Goal: Task Accomplishment & Management: Complete application form

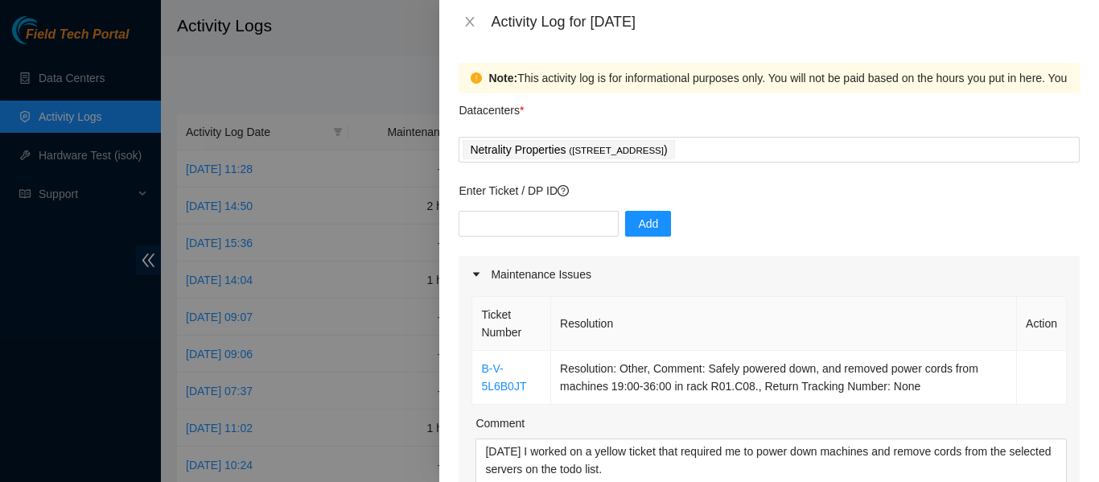
scroll to position [490, 0]
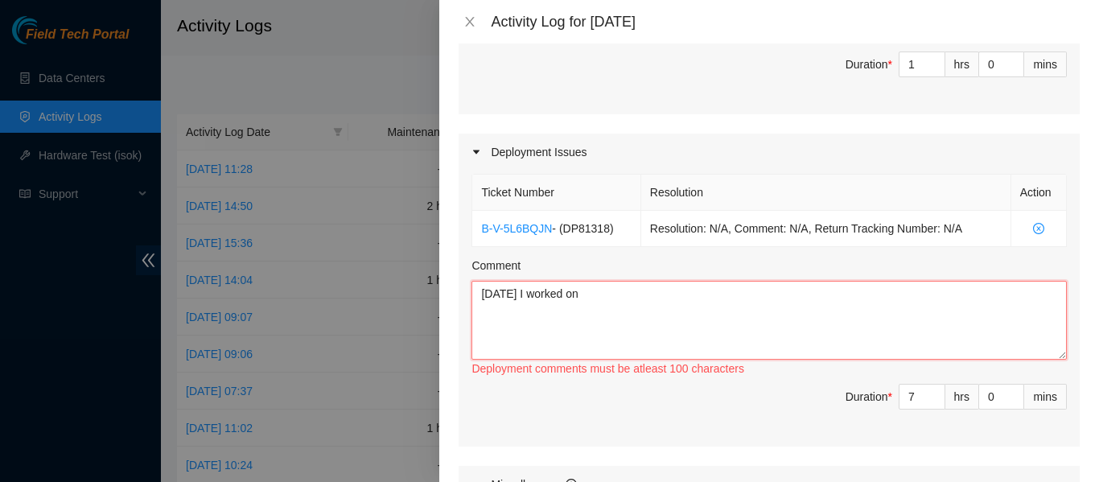
click at [640, 291] on textarea "[DATE] I worked on" at bounding box center [769, 320] width 595 height 79
click at [929, 295] on textarea "[DATE] I worked on removing the last of the fiber downstairs from our previous …" at bounding box center [769, 320] width 595 height 79
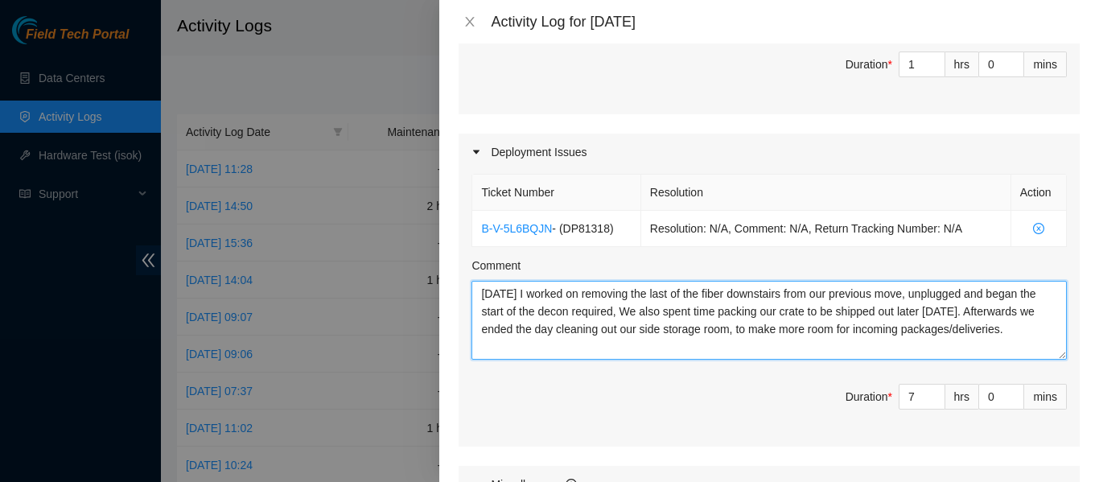
click at [616, 351] on textarea "[DATE] I worked on removing the last of the fiber downstairs from our previous …" at bounding box center [769, 320] width 595 height 79
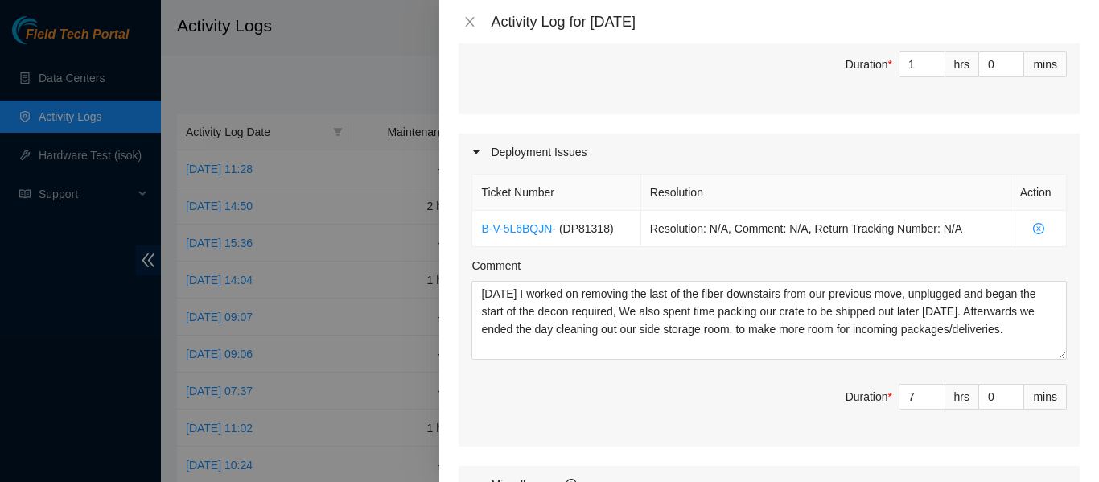
click at [663, 253] on div "Ticket Number Resolution Action B-V-5L6BQJN - ( DP81318 ) Resolution: N/A, Comm…" at bounding box center [769, 309] width 621 height 276
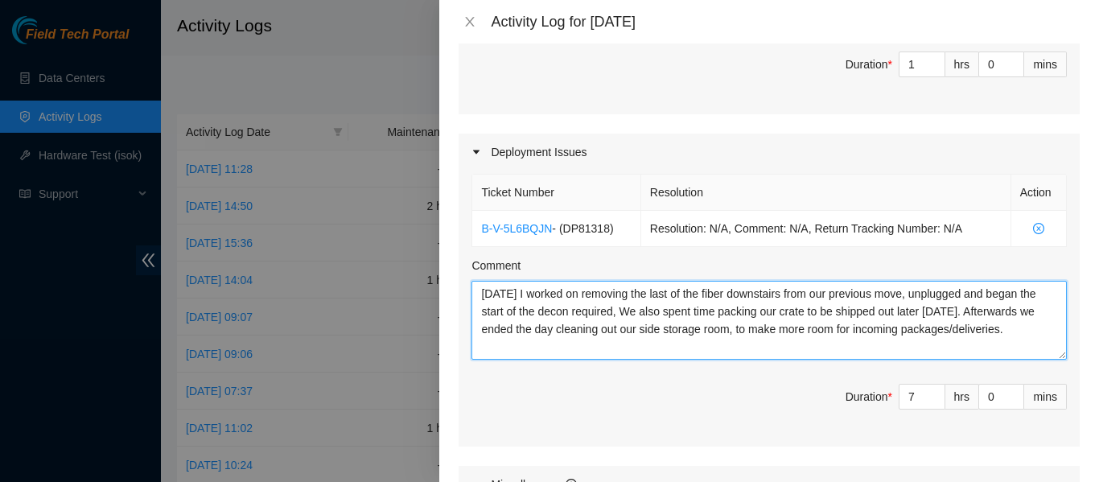
click at [611, 342] on textarea "[DATE] I worked on removing the last of the fiber downstairs from our previous …" at bounding box center [769, 320] width 595 height 79
type textarea "[DATE] I worked on removing the last of the fiber downstairs from our previous …"
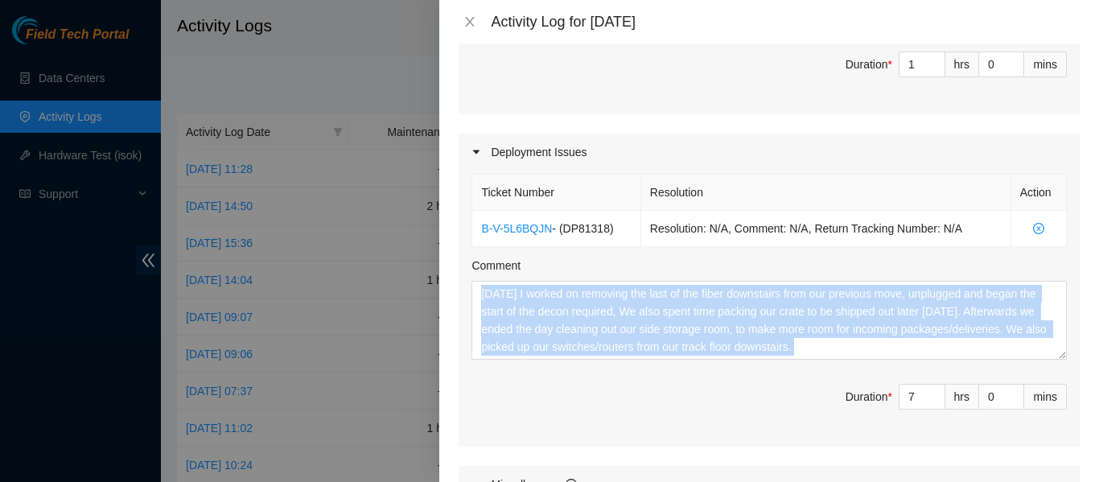
drag, startPoint x: 648, startPoint y: 412, endPoint x: 753, endPoint y: 119, distance: 311.3
click at [753, 119] on div "Maintenance Issues Ticket Number Resolution Action B-V-5L6B0JT Resolution: Othe…" at bounding box center [769, 228] width 621 height 925
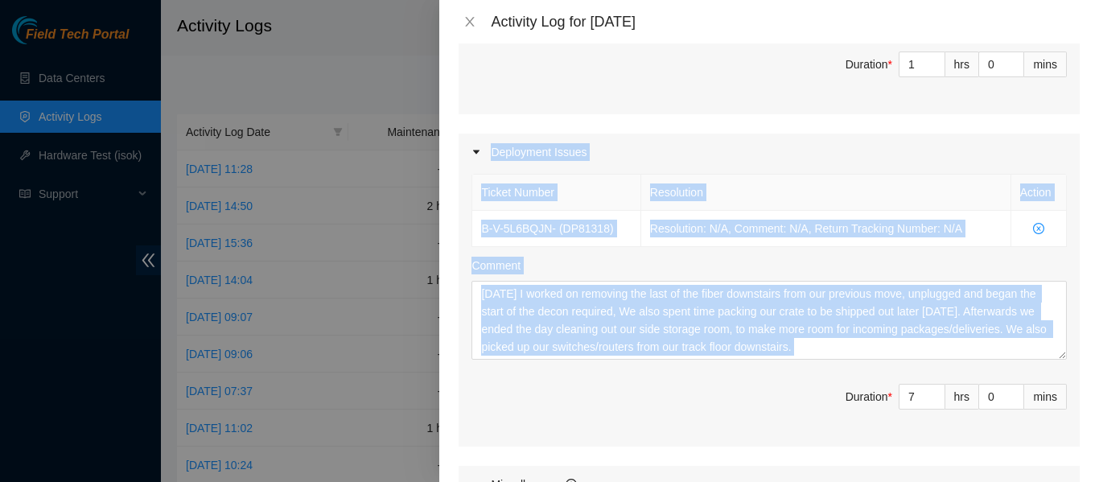
scroll to position [494, 0]
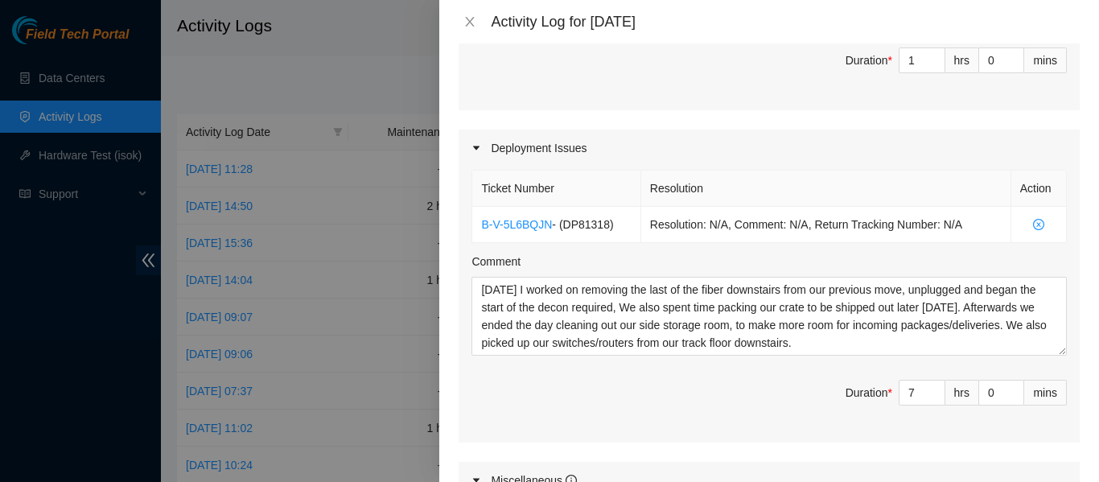
click at [709, 439] on div "Ticket Number Resolution Action B-V-5L6BQJN - ( DP81318 ) Resolution: N/A, Comm…" at bounding box center [769, 305] width 621 height 276
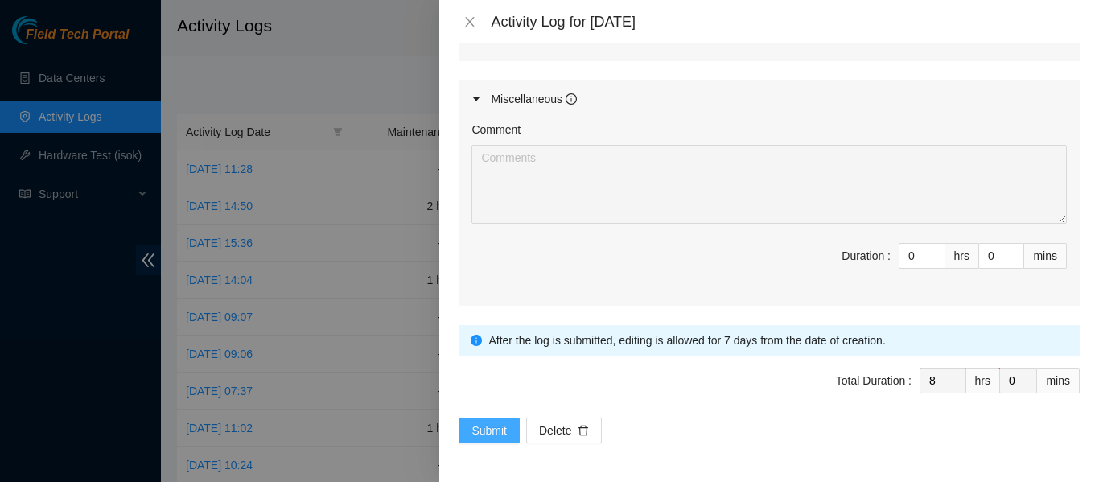
click at [490, 432] on span "Submit" at bounding box center [489, 431] width 35 height 18
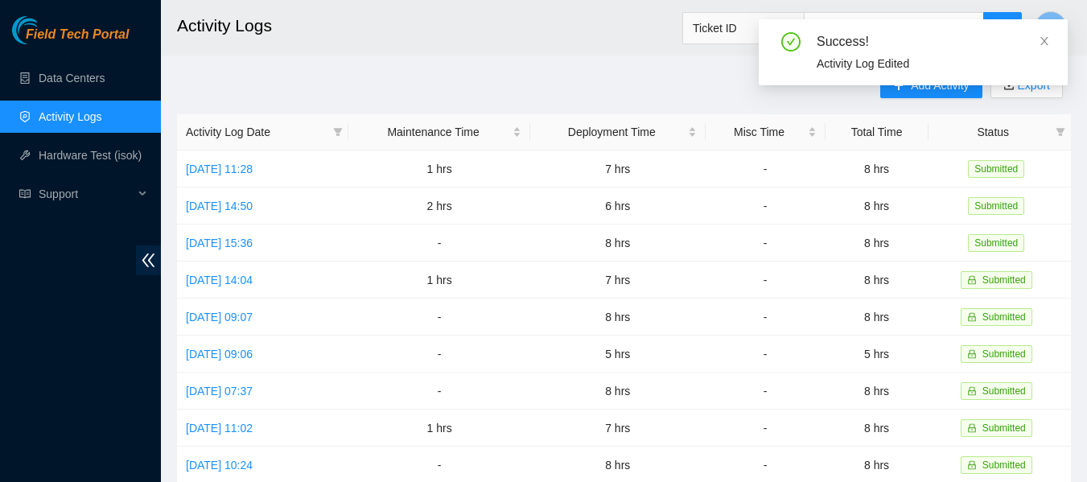
click at [928, 93] on div "Success! Activity Log Edited" at bounding box center [913, 58] width 309 height 79
click at [1043, 39] on div "Success! Activity Log Edited" at bounding box center [913, 52] width 309 height 66
click at [1043, 39] on icon "close" at bounding box center [1044, 41] width 8 height 8
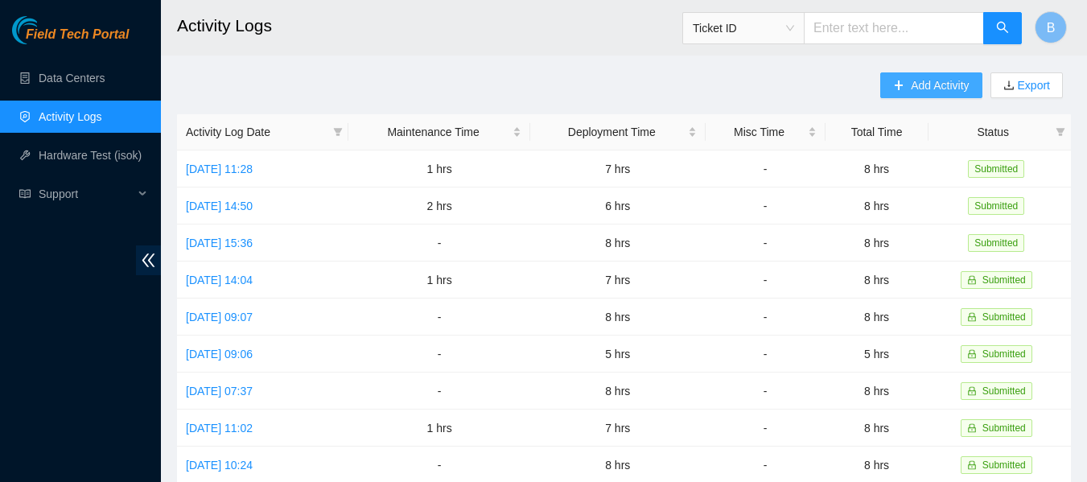
click at [925, 91] on span "Add Activity" at bounding box center [940, 85] width 58 height 18
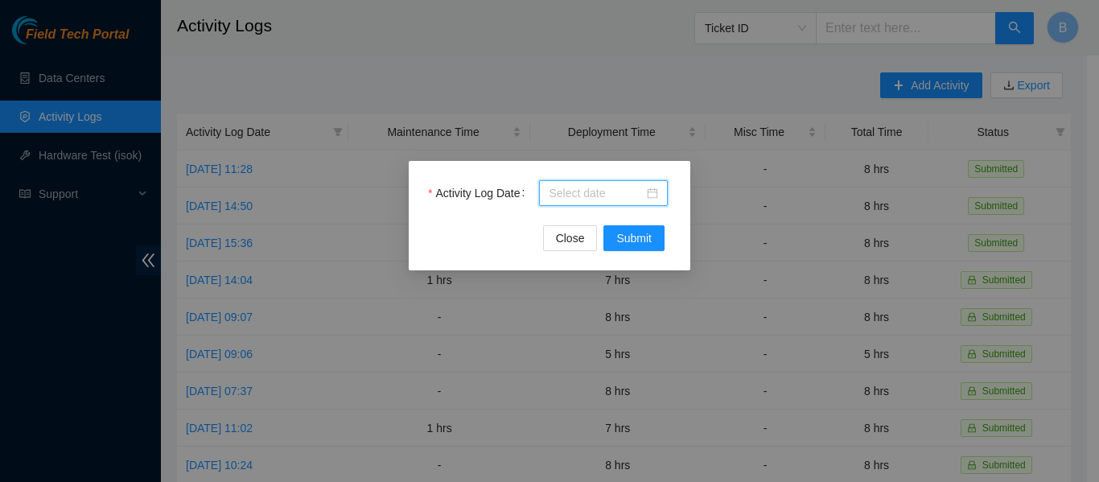
click at [611, 199] on input "Activity Log Date" at bounding box center [596, 193] width 95 height 18
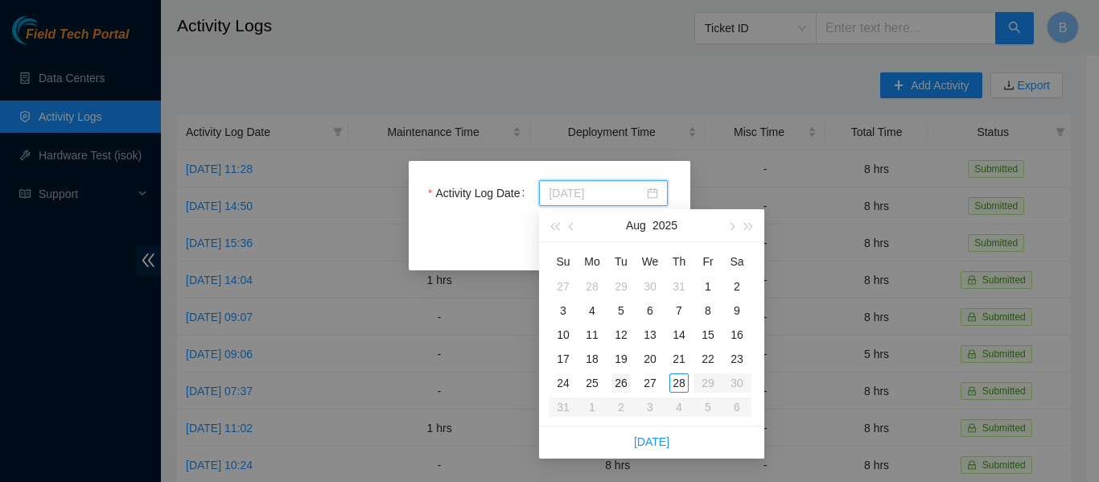
type input "[DATE]"
click at [623, 388] on div "26" at bounding box center [621, 382] width 19 height 19
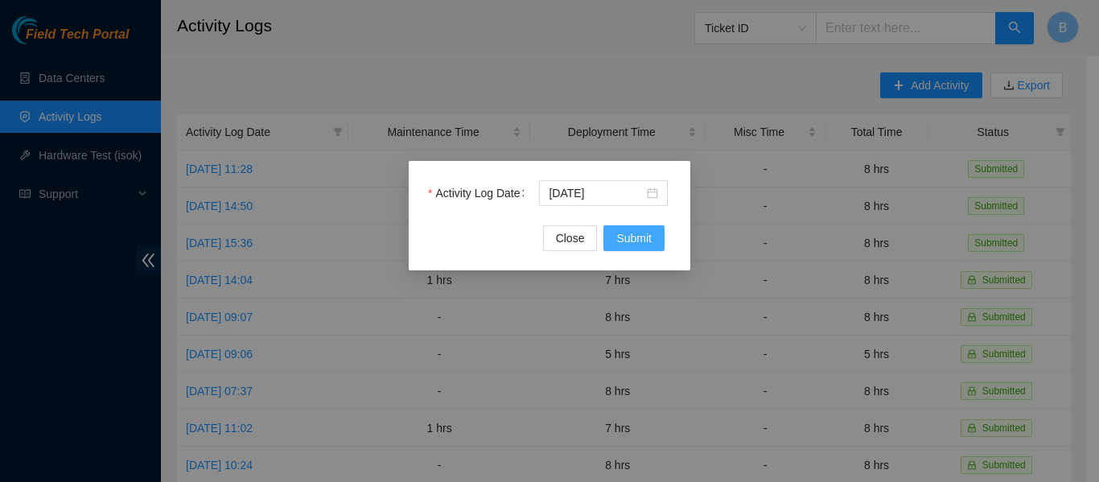
click at [637, 247] on button "Submit" at bounding box center [633, 238] width 61 height 26
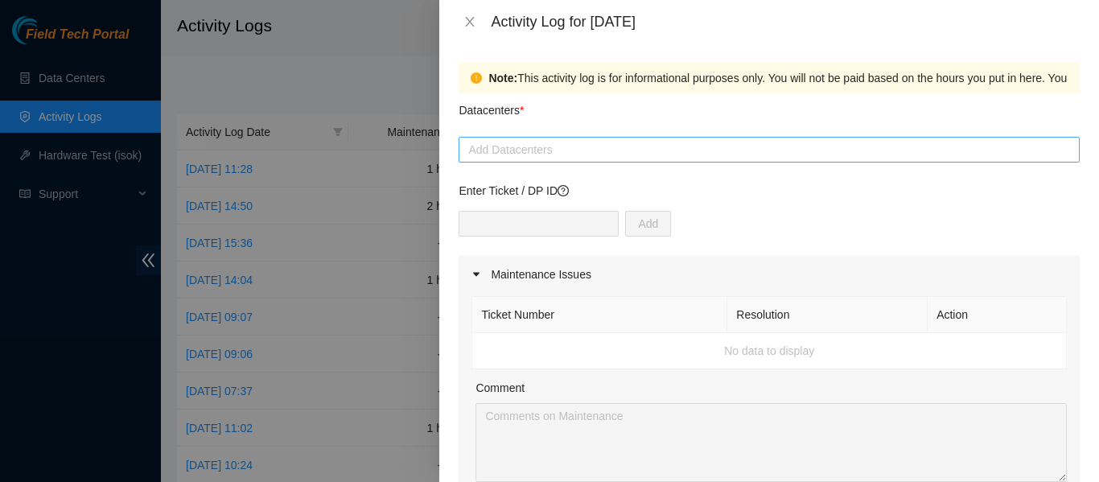
click at [657, 148] on div at bounding box center [769, 149] width 613 height 19
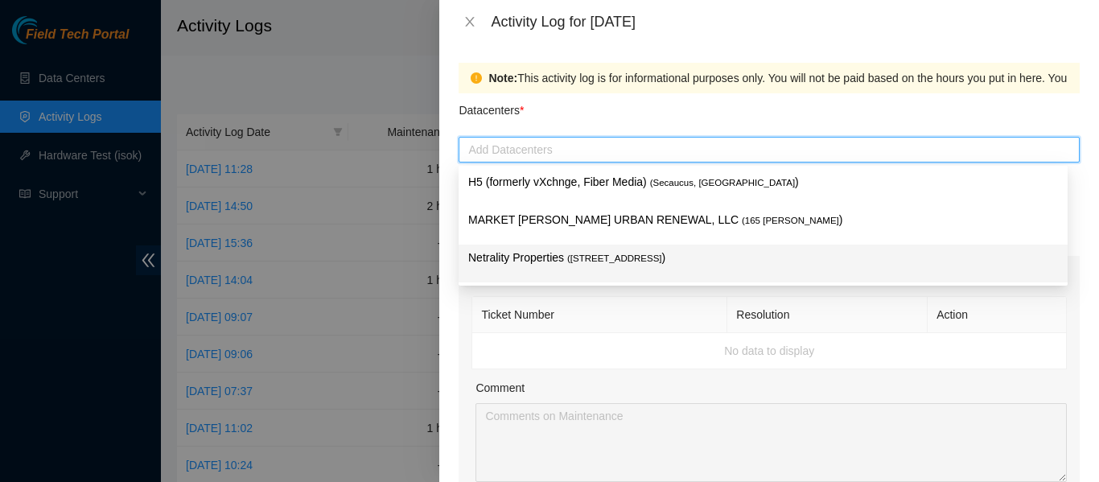
click at [588, 253] on span "( [STREET_ADDRESS]" at bounding box center [614, 258] width 95 height 10
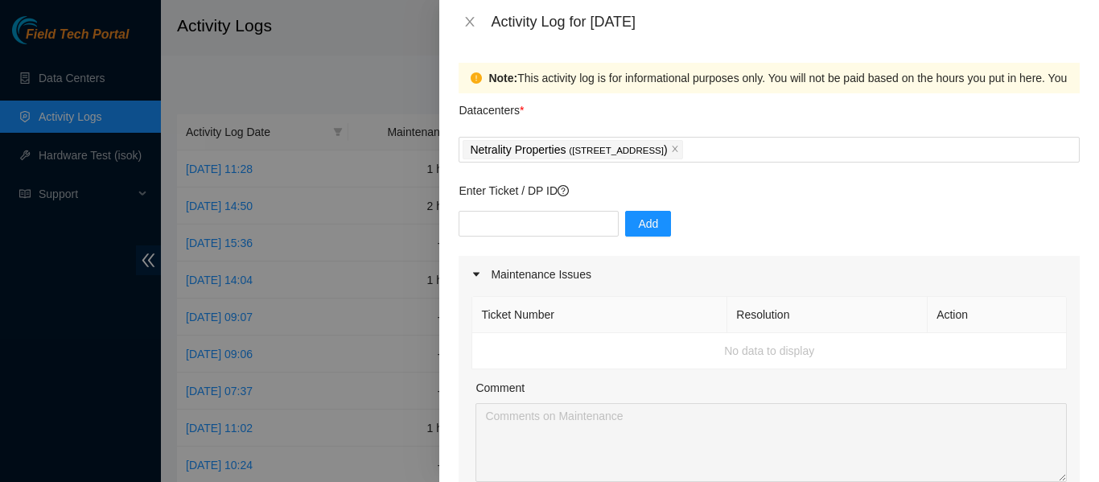
click at [678, 297] on th "Ticket Number" at bounding box center [599, 315] width 255 height 36
click at [550, 227] on input "text" at bounding box center [539, 224] width 160 height 26
click at [639, 229] on span "Add" at bounding box center [648, 224] width 20 height 18
click at [525, 220] on input "text" at bounding box center [539, 224] width 160 height 26
paste input "DP83406"
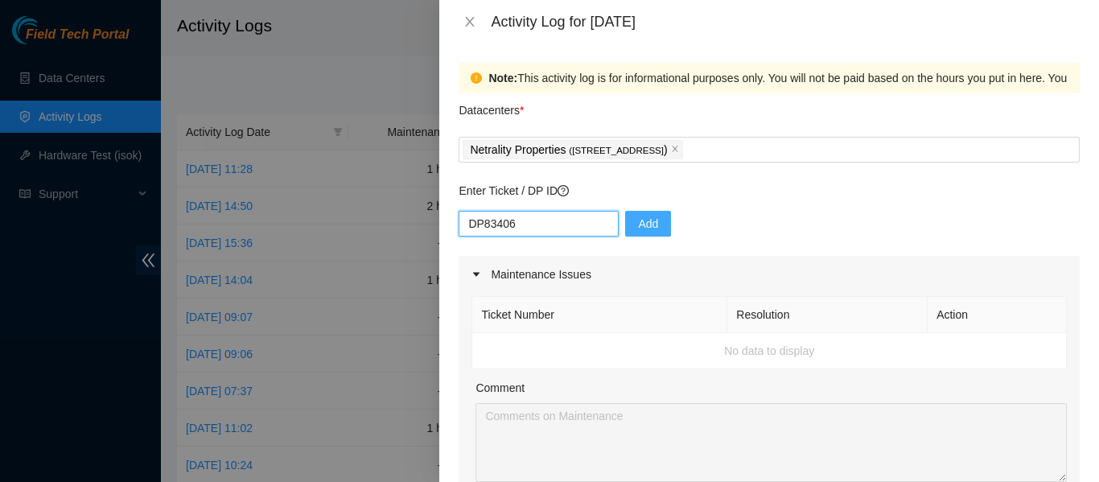
type input "DP83406"
click at [640, 233] on button "Add" at bounding box center [648, 224] width 46 height 26
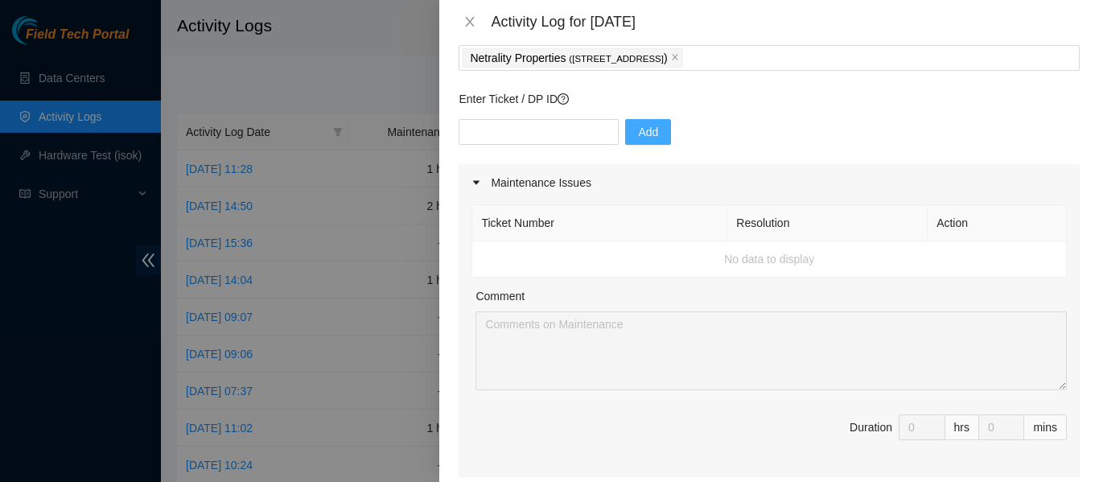
scroll to position [89, 0]
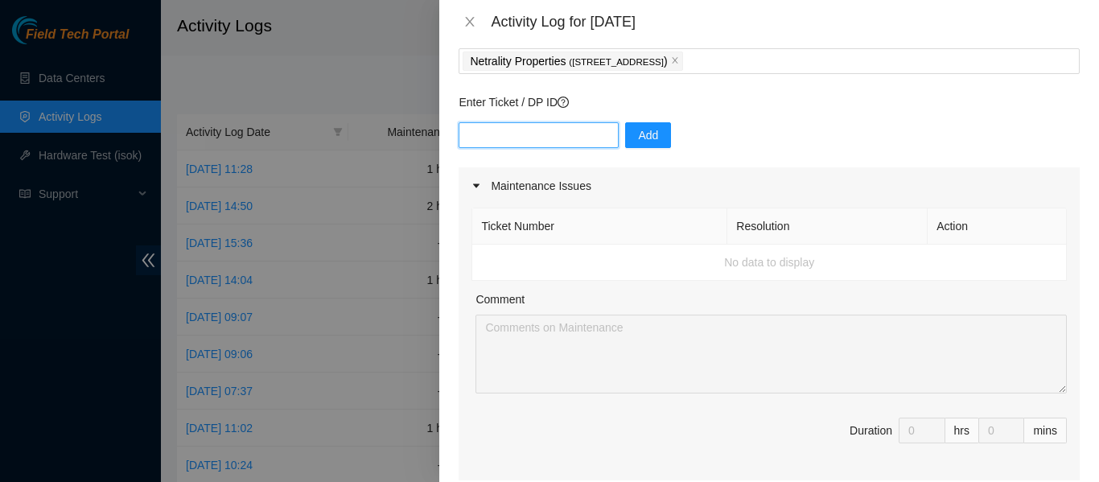
click at [553, 145] on input "text" at bounding box center [539, 135] width 160 height 26
click at [774, 122] on div "Enter Ticket / DP ID Add" at bounding box center [769, 130] width 621 height 74
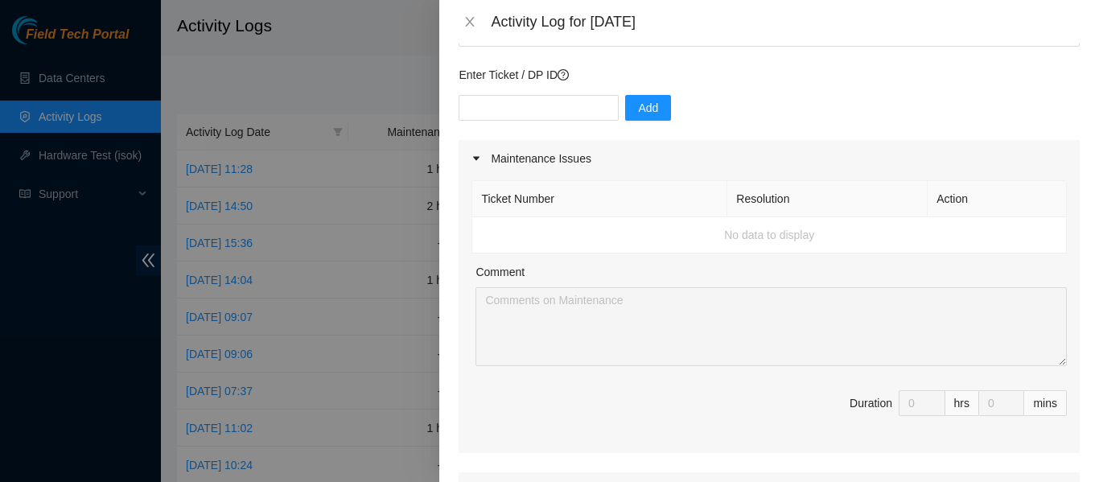
scroll to position [117, 0]
click at [526, 111] on input "text" at bounding box center [539, 107] width 160 height 26
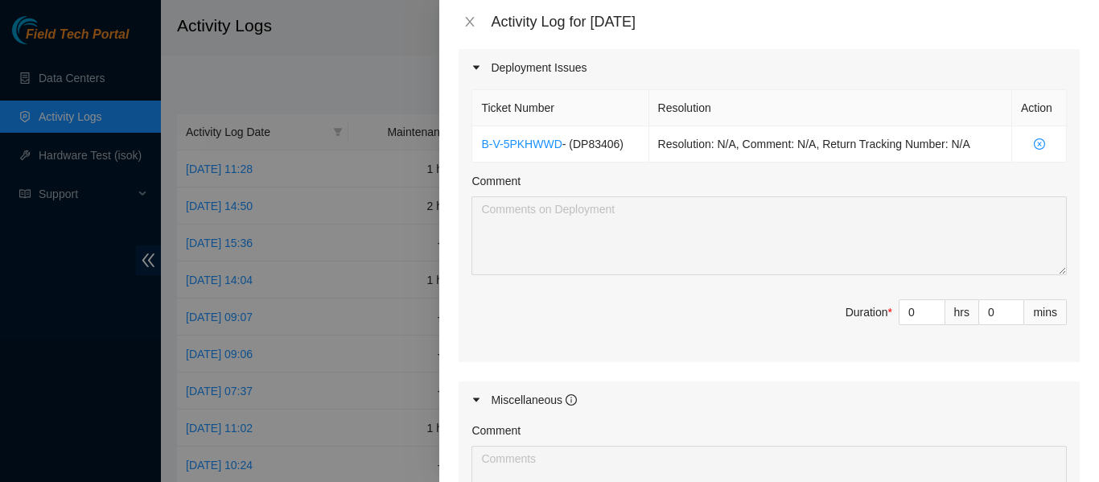
scroll to position [538, 0]
click at [927, 315] on span "Decrease Value" at bounding box center [936, 318] width 18 height 14
click at [910, 315] on input "0" at bounding box center [922, 313] width 45 height 24
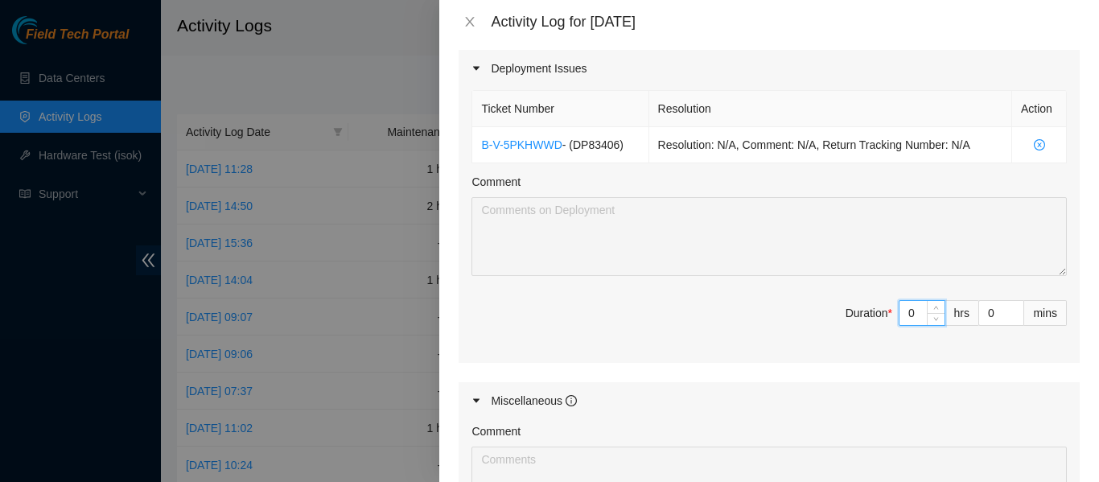
click at [910, 315] on input "0" at bounding box center [922, 313] width 45 height 24
type input "8"
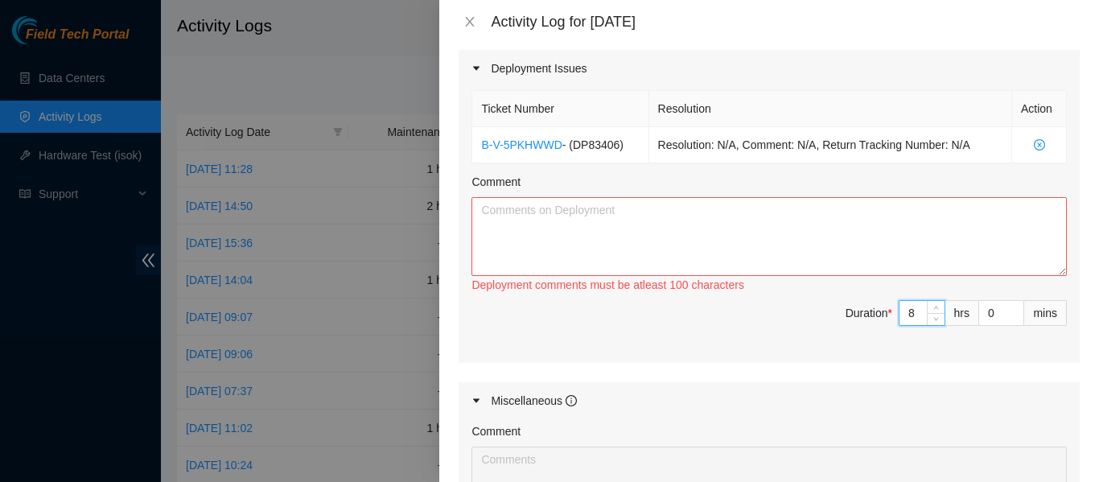
type input "8"
click at [749, 219] on textarea "Comment" at bounding box center [769, 236] width 595 height 79
type textarea "W"
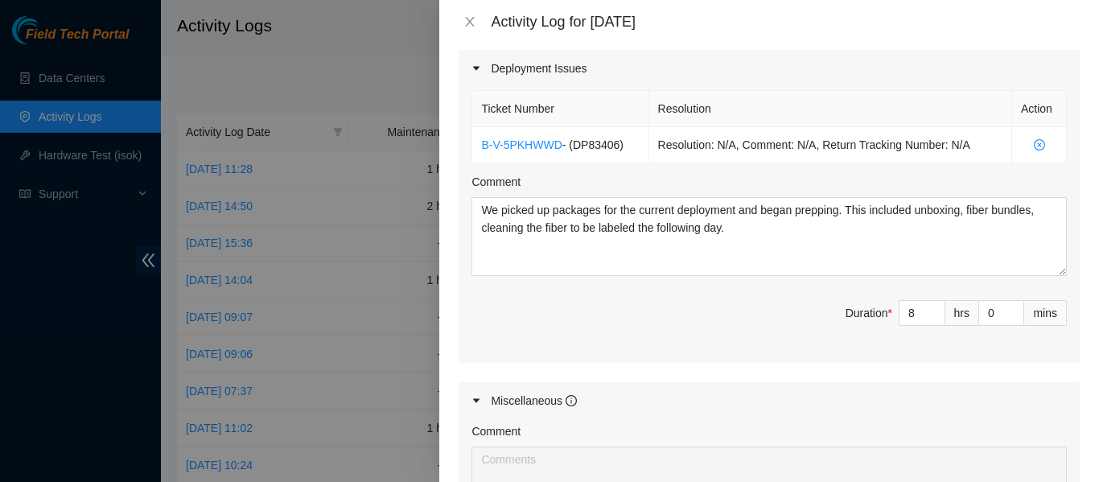
drag, startPoint x: 40, startPoint y: 3, endPoint x: 680, endPoint y: 52, distance: 641.6
click at [680, 52] on div "Deployment Issues" at bounding box center [769, 68] width 621 height 37
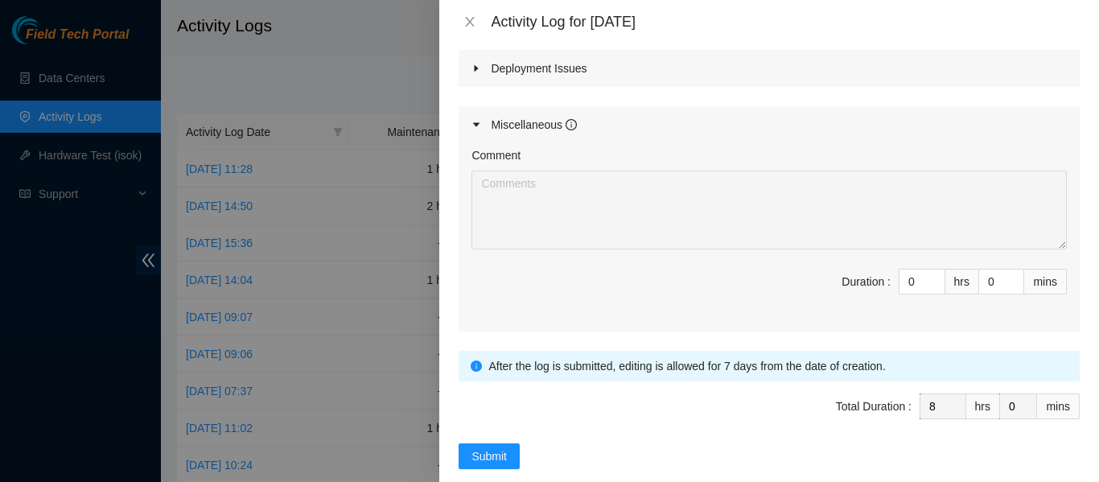
click at [476, 66] on icon "caret-right" at bounding box center [477, 69] width 10 height 10
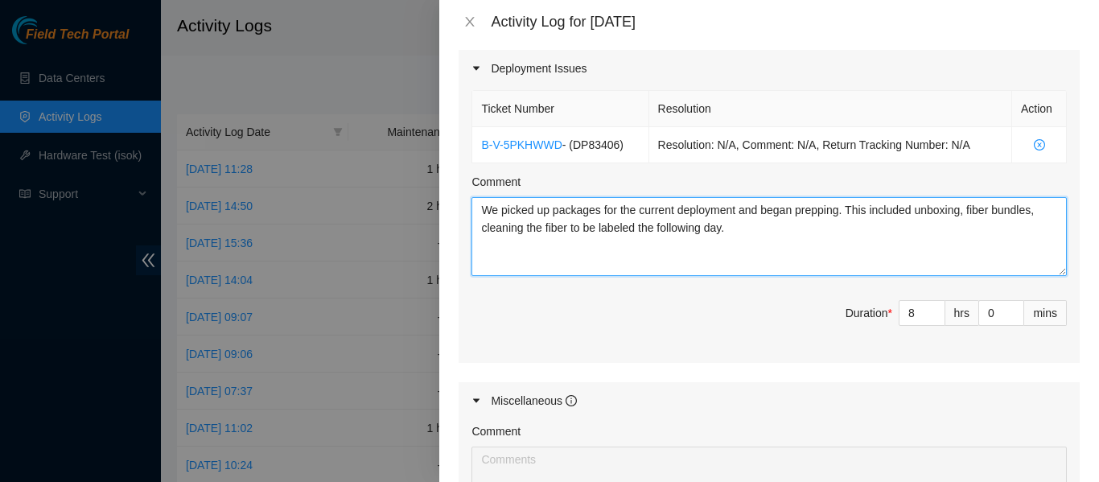
click at [760, 237] on textarea "We picked up packages for the current deployment and began prepping. This inclu…" at bounding box center [769, 236] width 595 height 79
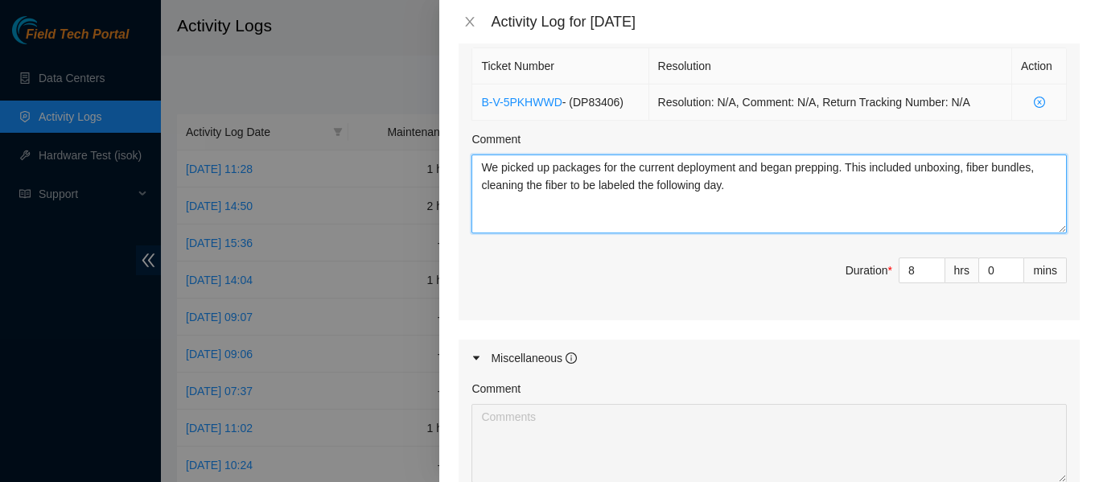
scroll to position [582, 0]
click at [793, 192] on textarea "We picked up packages for the current deployment and began prepping. This inclu…" at bounding box center [769, 193] width 595 height 79
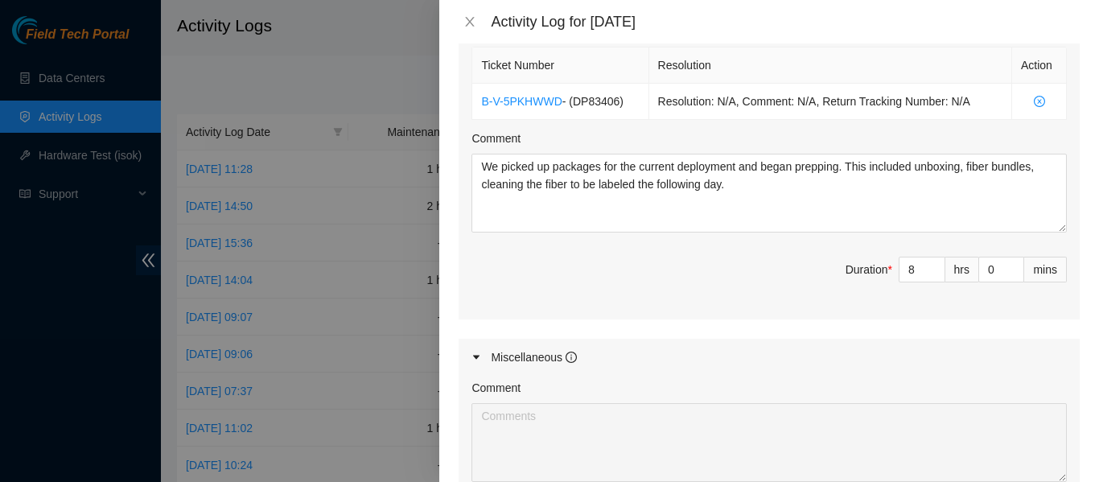
click at [710, 241] on div "Ticket Number Resolution Action B-V-5PKHWWD - ( DP83406 ) Resolution: N/A, Comm…" at bounding box center [769, 181] width 621 height 276
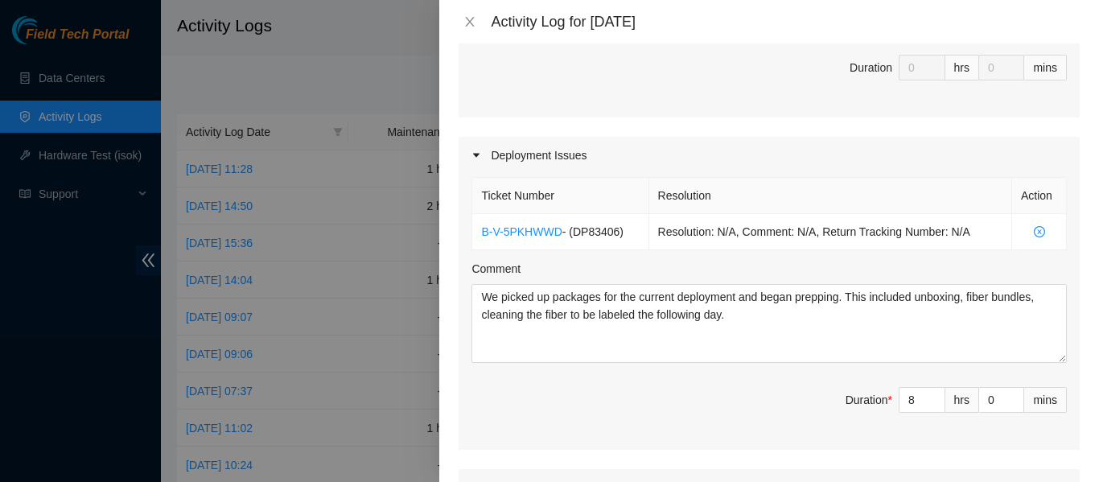
scroll to position [451, 0]
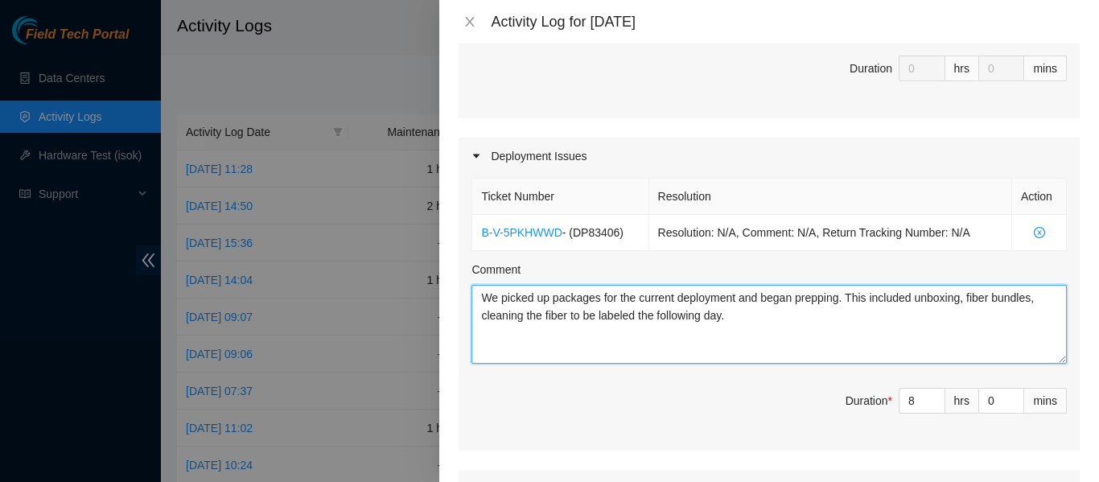
click at [780, 330] on textarea "We picked up packages for the current deployment and began prepping. This inclu…" at bounding box center [769, 324] width 595 height 79
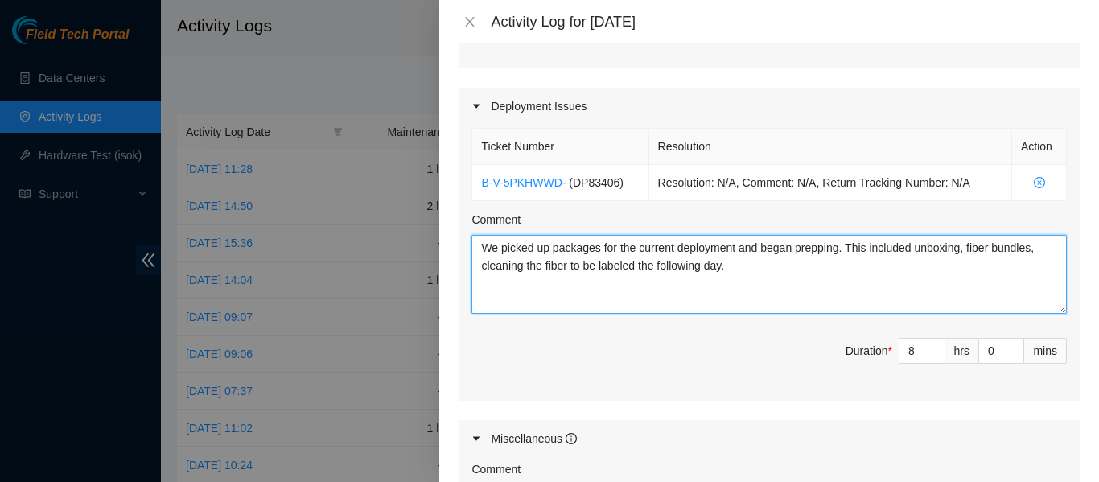
scroll to position [501, 0]
click at [802, 280] on textarea "We picked up packages for the current deployment and began prepping. This inclu…" at bounding box center [769, 273] width 595 height 79
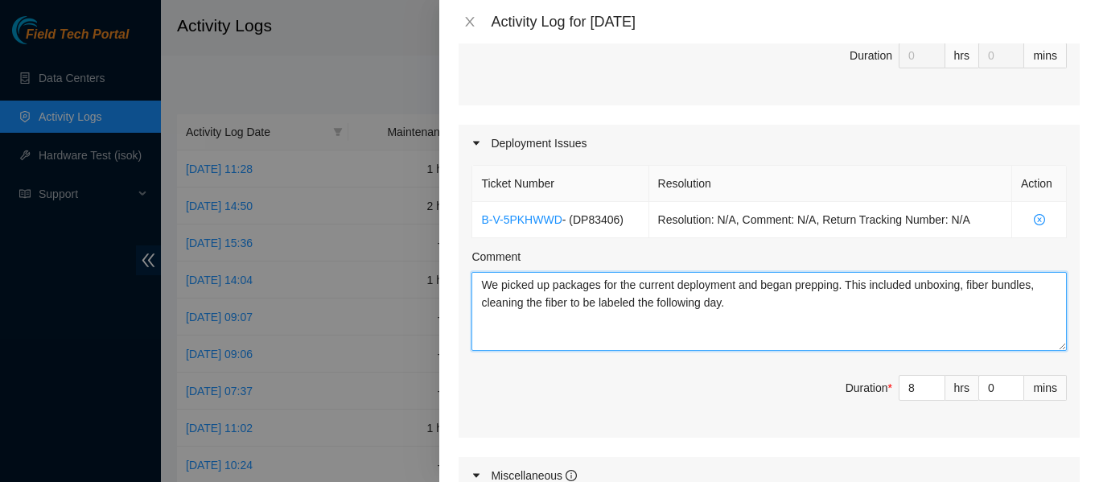
scroll to position [463, 0]
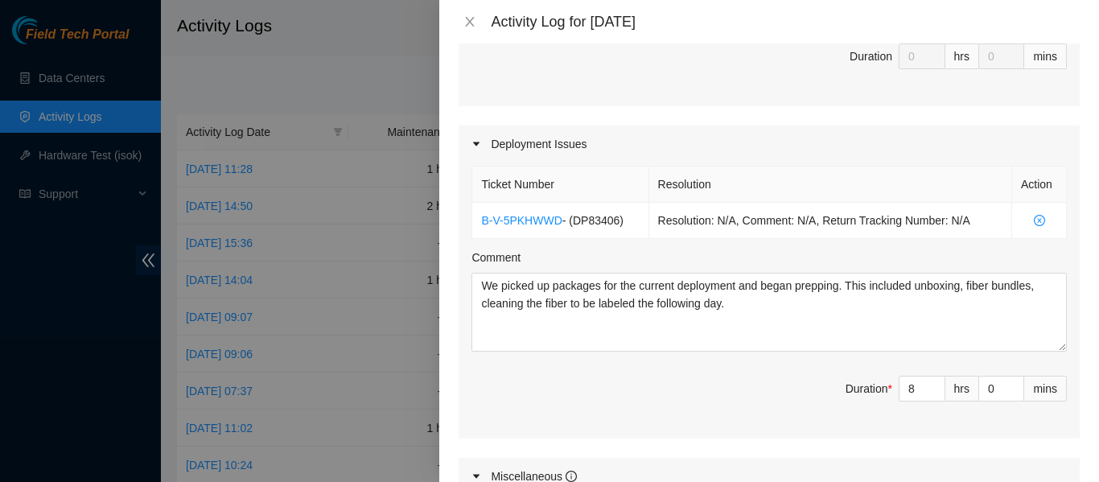
click at [705, 257] on div "Comment" at bounding box center [769, 261] width 595 height 24
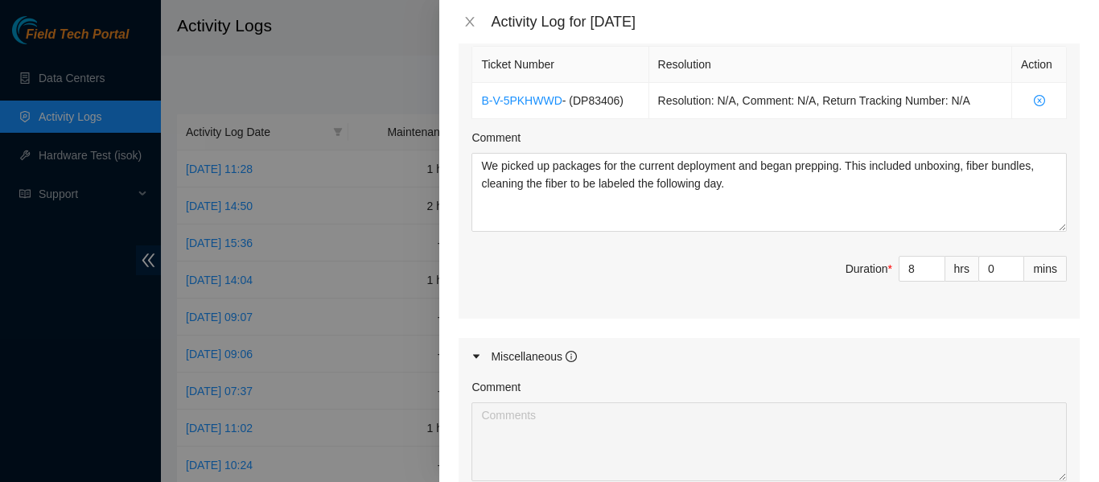
scroll to position [583, 0]
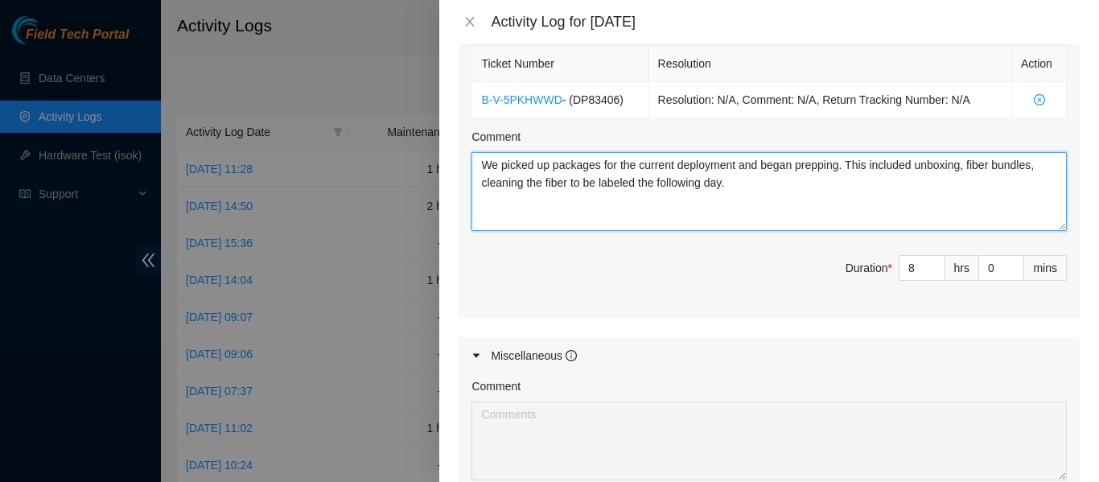
click at [768, 191] on textarea "We picked up packages for the current deployment and began prepping. This inclu…" at bounding box center [769, 191] width 595 height 79
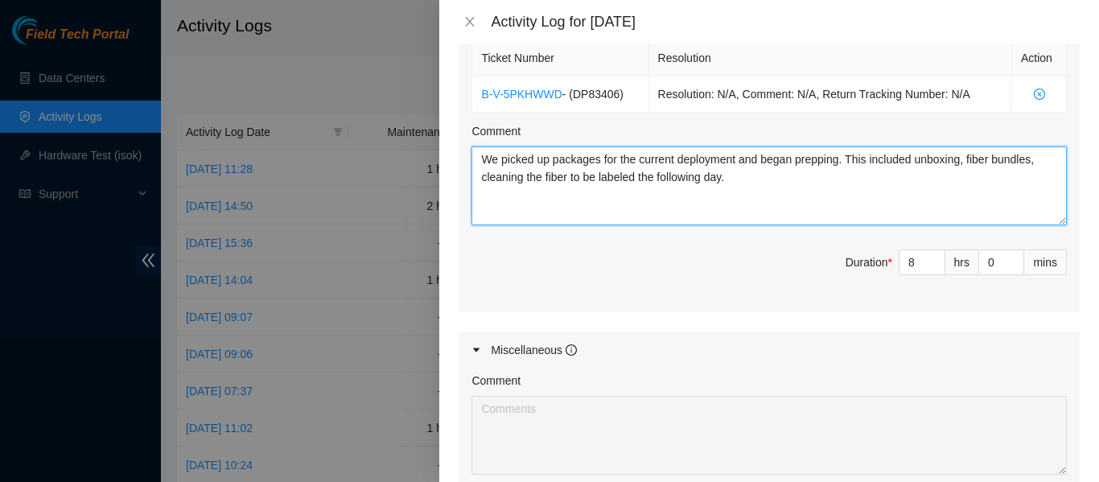
click at [812, 200] on textarea "We picked up packages for the current deployment and began prepping. This inclu…" at bounding box center [769, 185] width 595 height 79
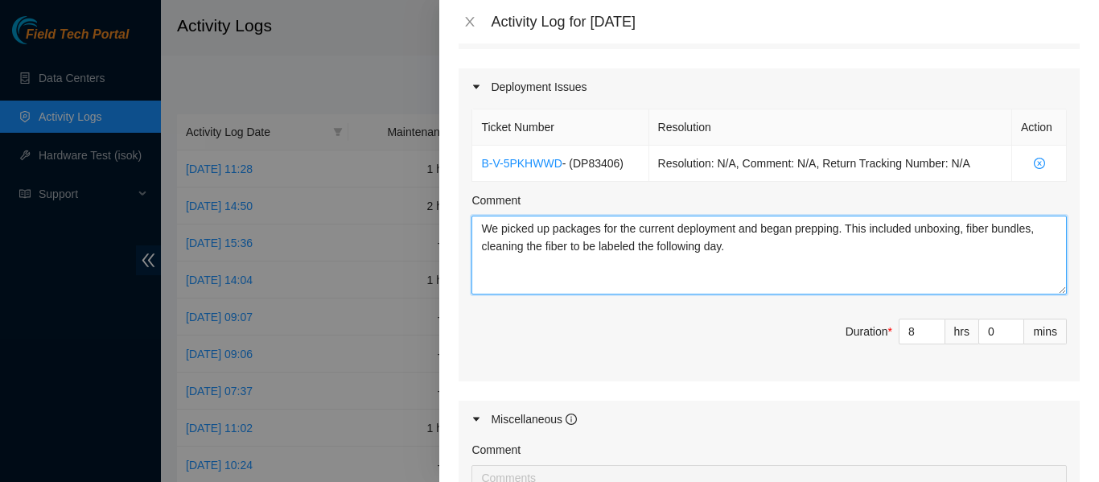
scroll to position [519, 0]
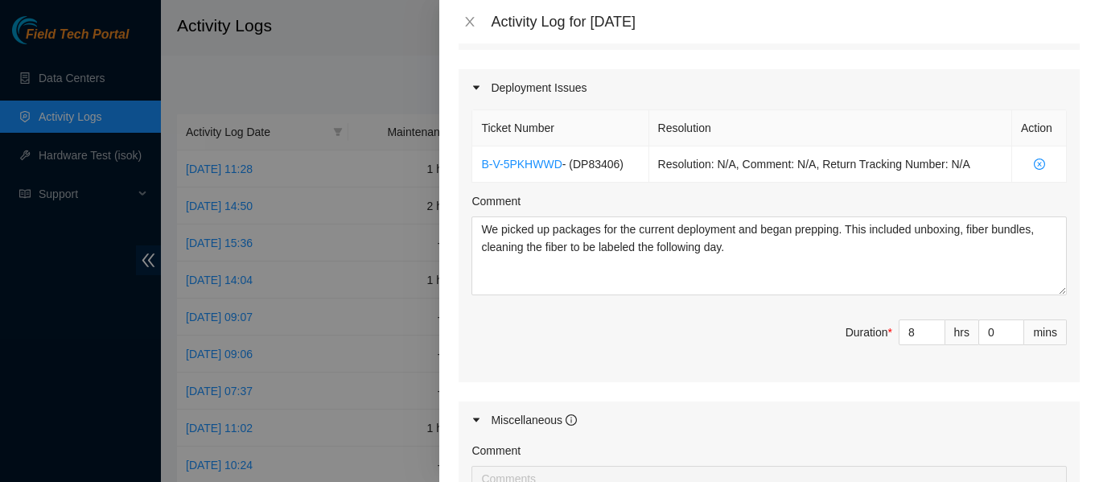
click at [783, 200] on div "Comment" at bounding box center [769, 204] width 595 height 24
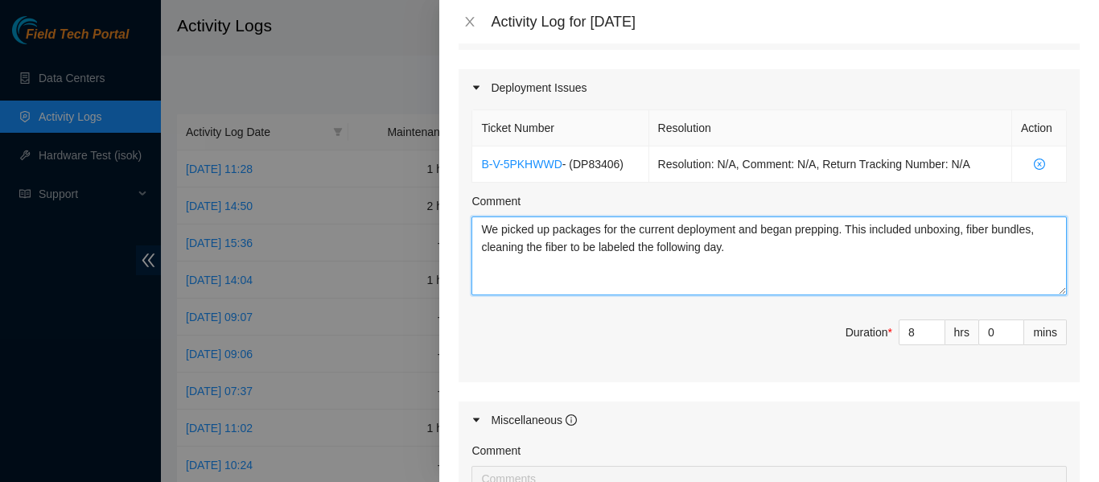
click at [758, 257] on textarea "We picked up packages for the current deployment and began prepping. This inclu…" at bounding box center [769, 255] width 595 height 79
click at [764, 257] on textarea "We picked up packages for the current deployment and began prepping. This inclu…" at bounding box center [769, 255] width 595 height 79
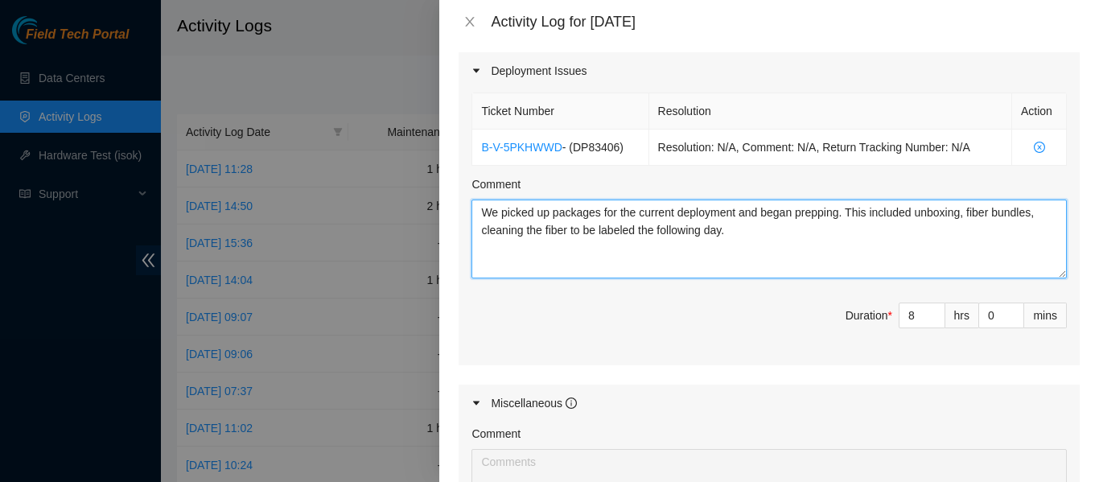
scroll to position [537, 0]
click at [774, 234] on textarea "We picked up packages for the current deployment and began prepping. This inclu…" at bounding box center [769, 238] width 595 height 79
click at [777, 237] on textarea "We picked up packages for the current deployment and began prepping. This inclu…" at bounding box center [769, 238] width 595 height 79
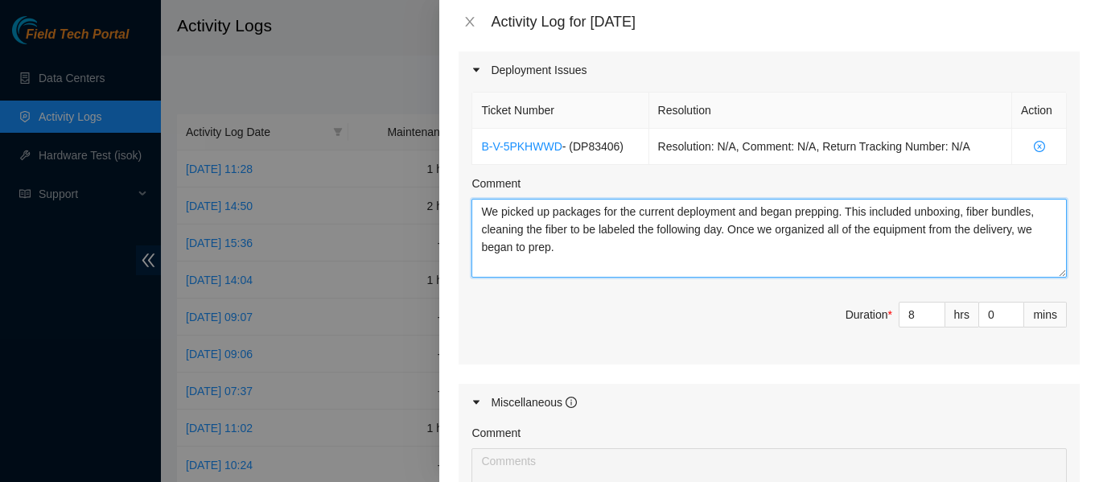
type textarea "We picked up packages for the current deployment and began prepping. This inclu…"
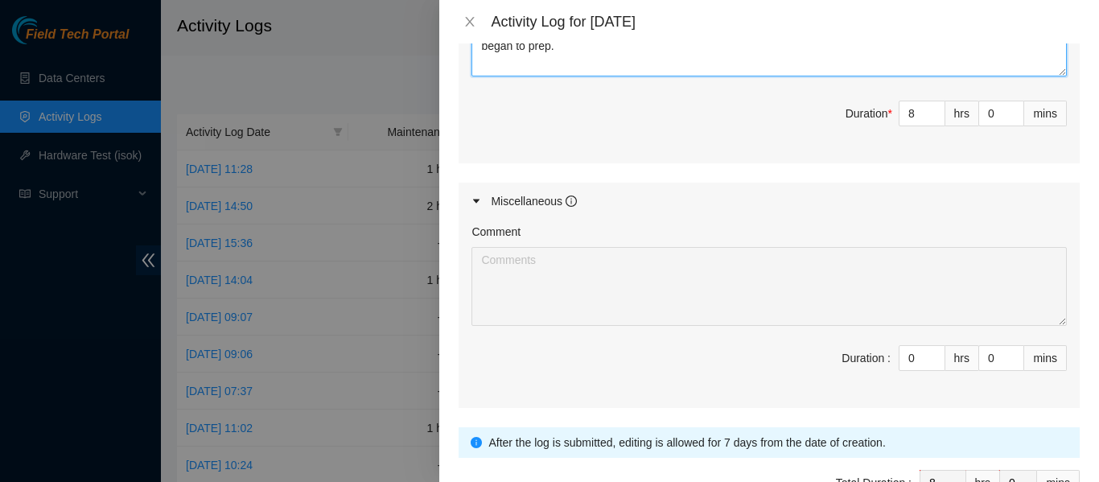
scroll to position [840, 0]
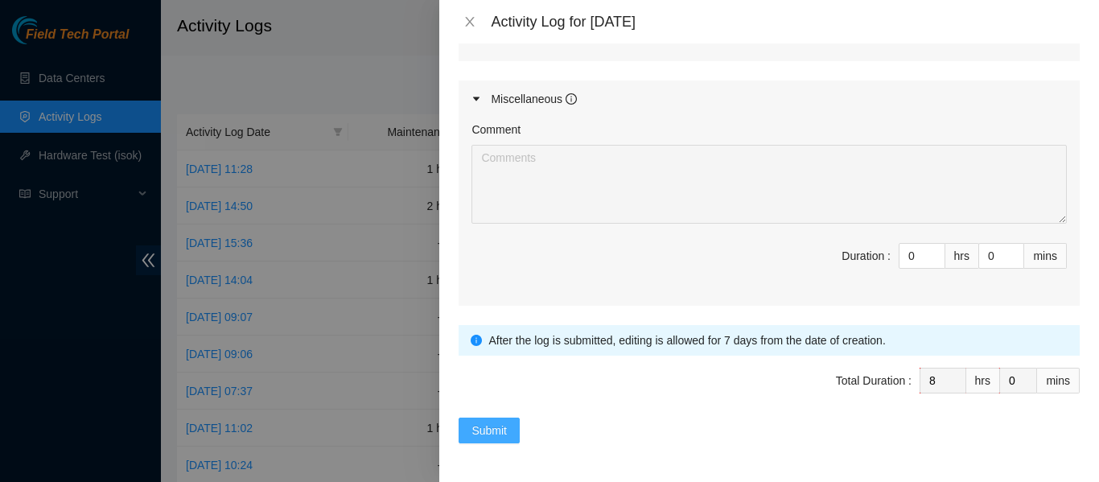
click at [490, 423] on span "Submit" at bounding box center [489, 431] width 35 height 18
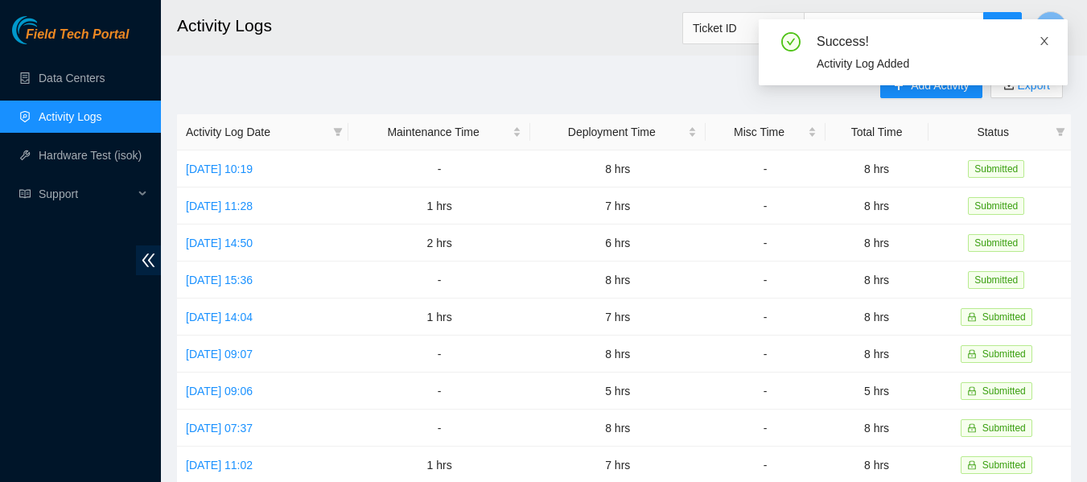
click at [1043, 35] on span at bounding box center [1044, 41] width 11 height 13
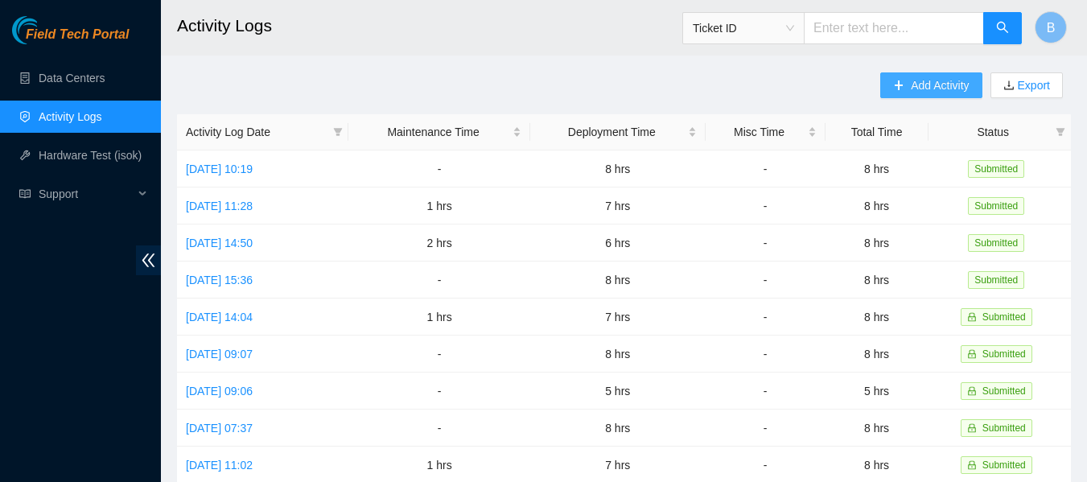
click at [905, 88] on button "Add Activity" at bounding box center [930, 85] width 101 height 26
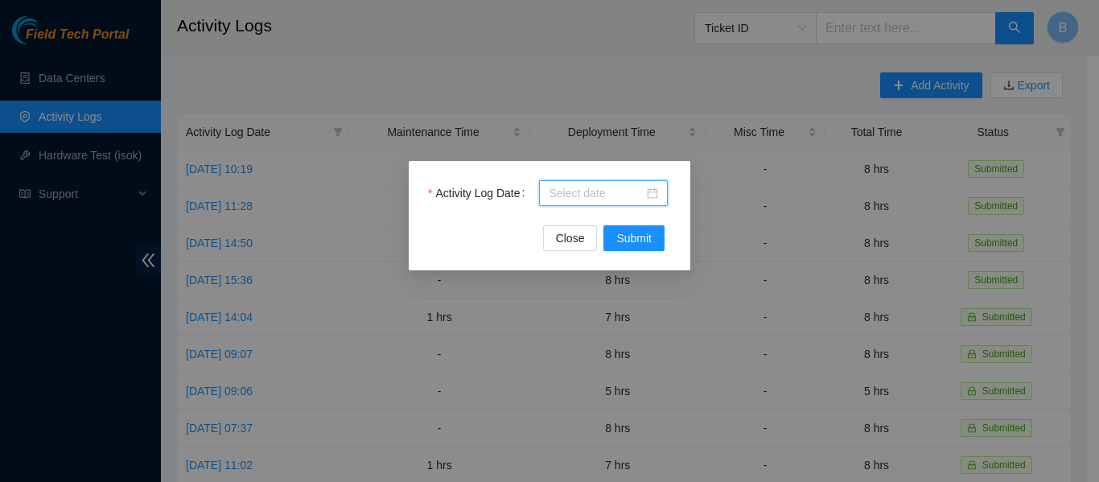
click at [605, 189] on input "Activity Log Date" at bounding box center [596, 193] width 95 height 18
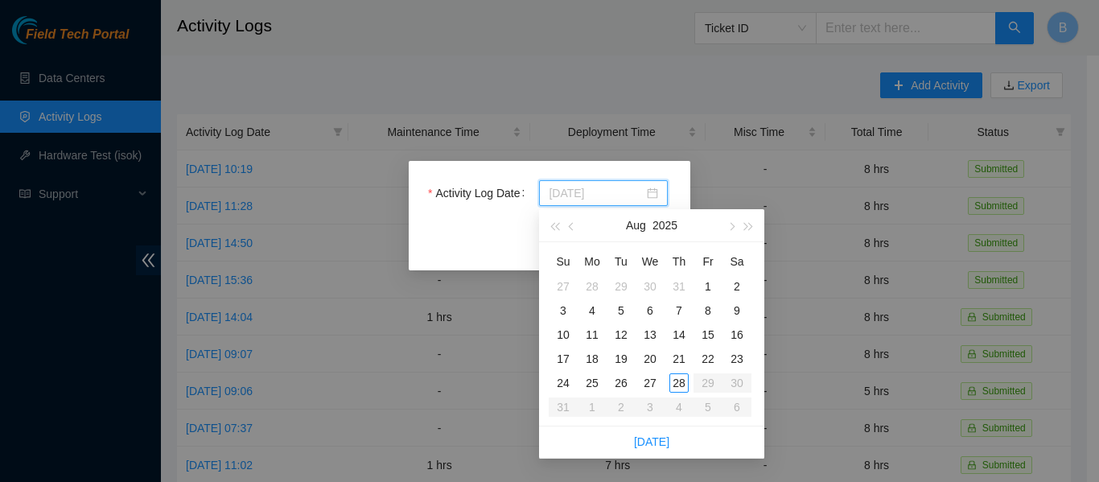
type input "[DATE]"
click at [644, 385] on div "27" at bounding box center [649, 382] width 19 height 19
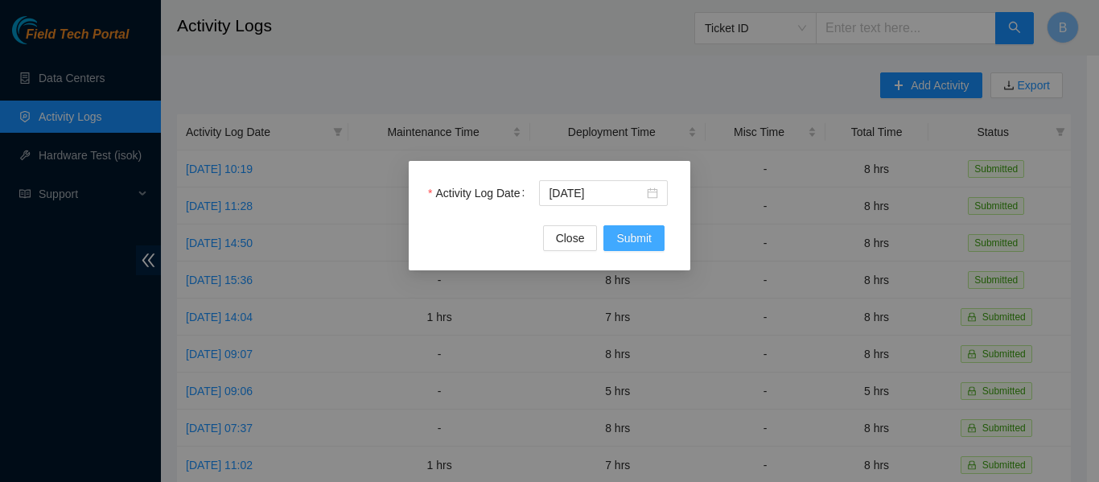
click at [645, 239] on span "Submit" at bounding box center [633, 238] width 35 height 18
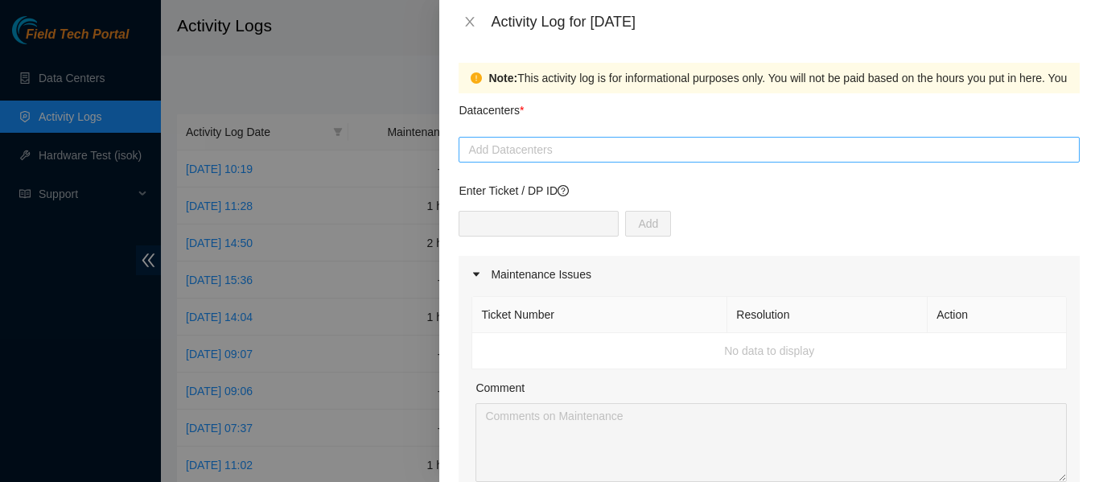
click at [613, 150] on div at bounding box center [769, 149] width 613 height 19
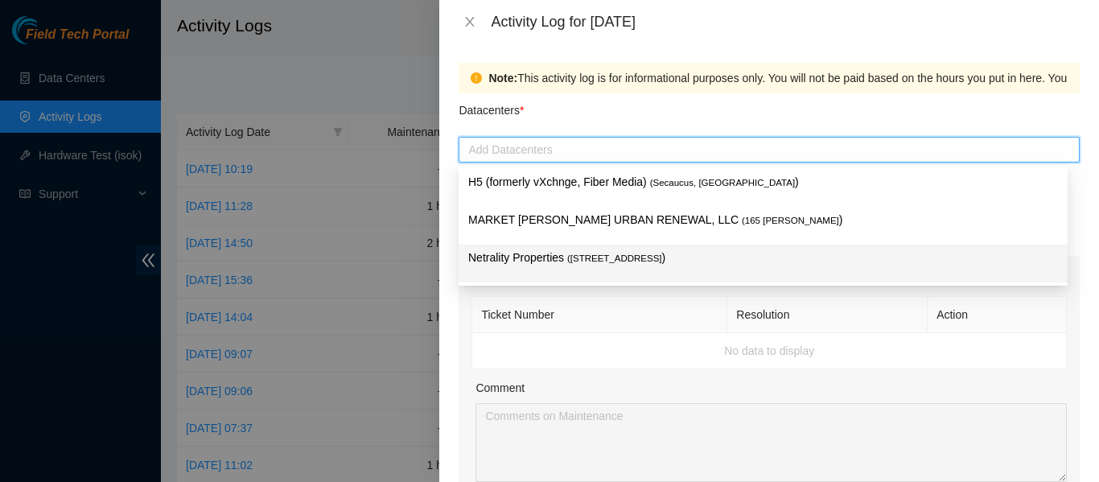
click at [581, 259] on span "( [STREET_ADDRESS]" at bounding box center [614, 258] width 95 height 10
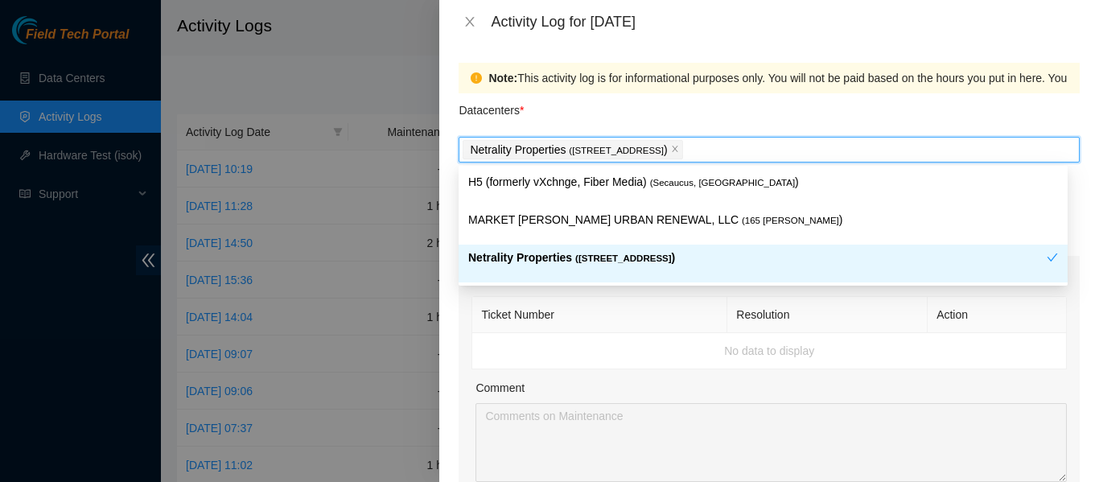
click at [548, 254] on p "Netrality Properties ( [STREET_ADDRESS] )" at bounding box center [757, 258] width 579 height 19
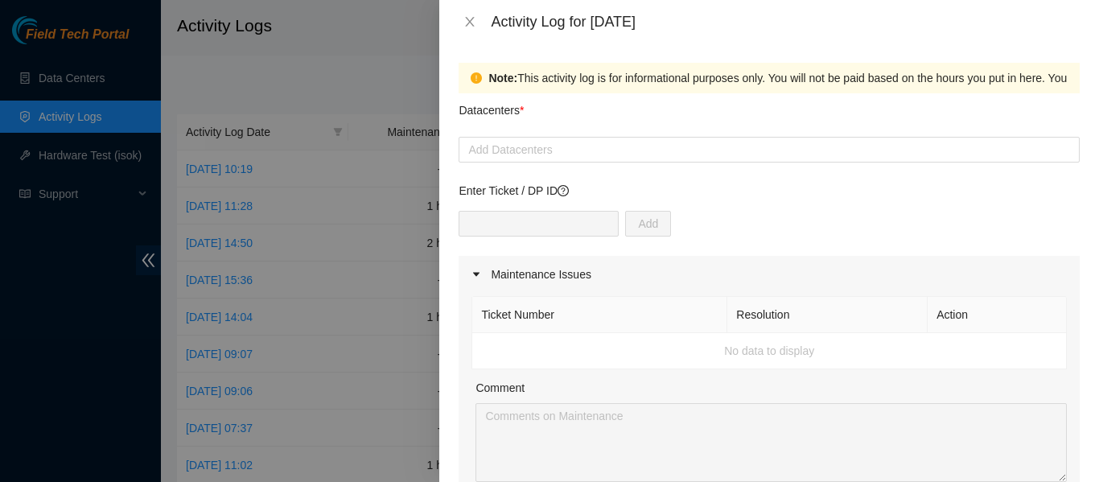
click at [694, 82] on div "Note: This activity log is for informational purposes only. You will not be pai…" at bounding box center [988, 78] width 1000 height 18
click at [611, 148] on div at bounding box center [769, 149] width 613 height 19
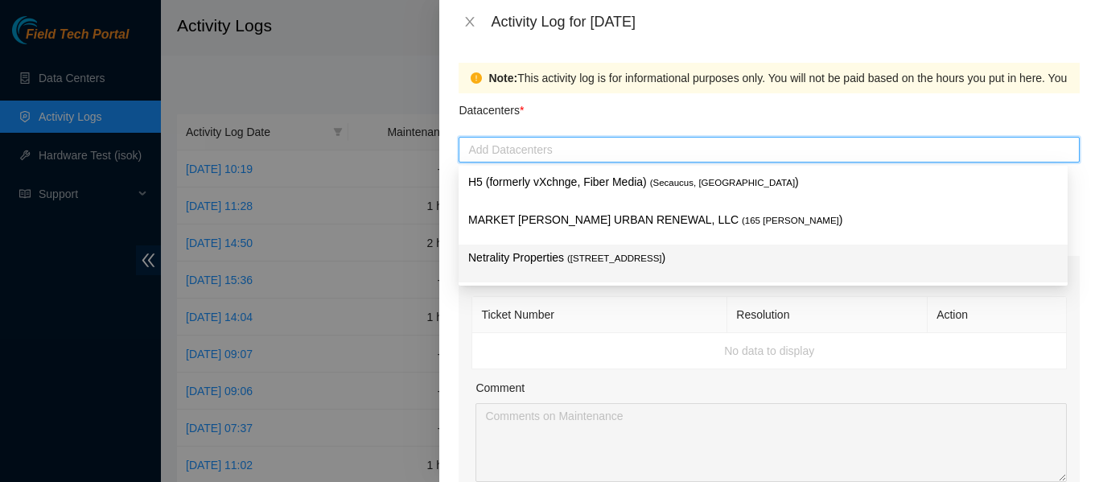
click at [583, 251] on p "Netrality Properties ( [STREET_ADDRESS] )" at bounding box center [763, 258] width 590 height 19
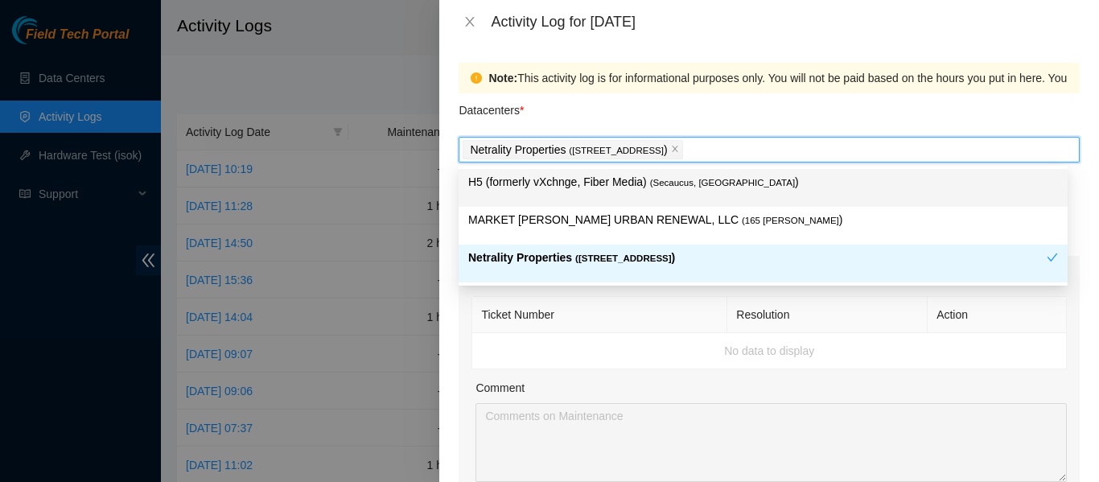
click at [662, 110] on div "Datacenters *" at bounding box center [769, 114] width 621 height 43
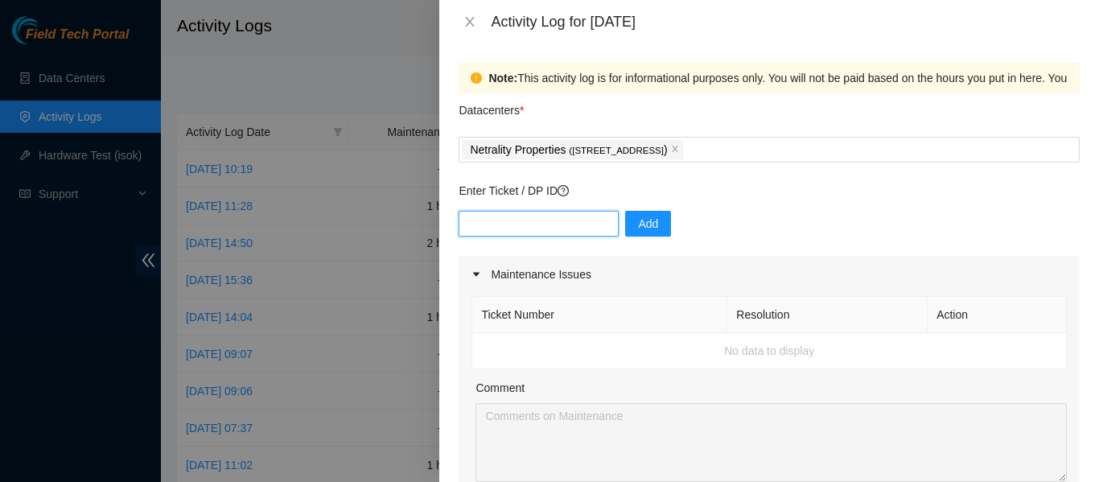
click at [542, 221] on input "text" at bounding box center [539, 224] width 160 height 26
paste input "DP83406"
type input "DP83406"
click at [641, 218] on span "Add" at bounding box center [648, 224] width 20 height 18
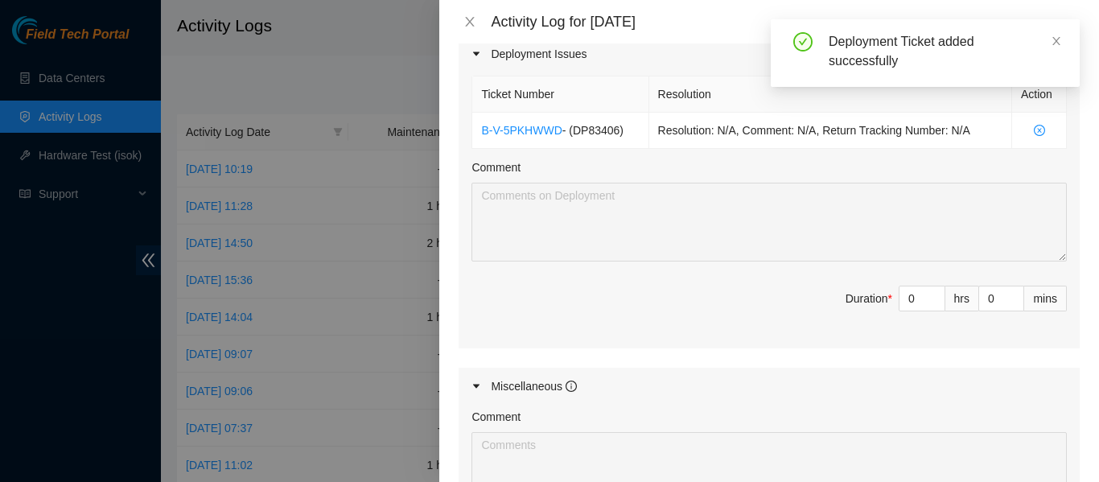
scroll to position [554, 0]
click at [903, 304] on input "0" at bounding box center [922, 298] width 45 height 24
type input "8"
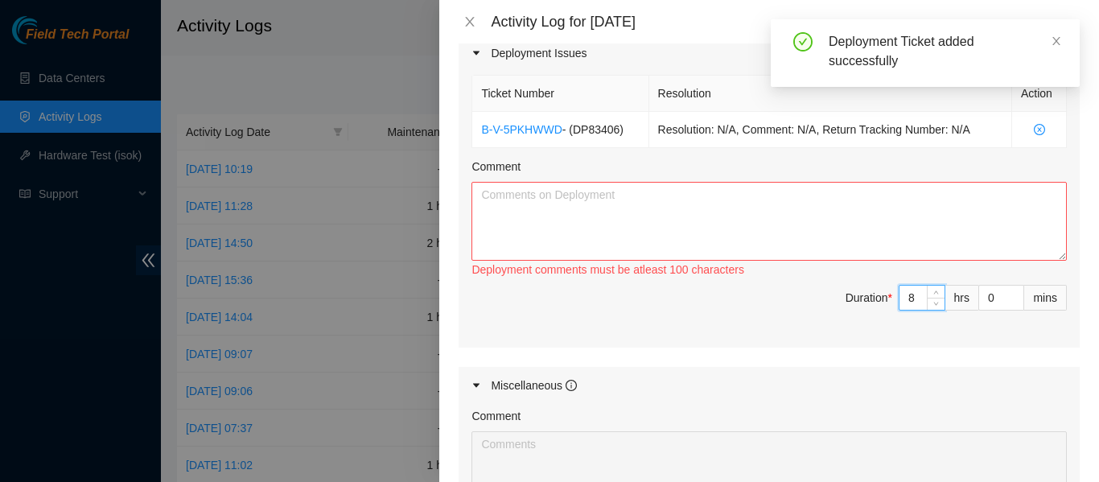
type input "8"
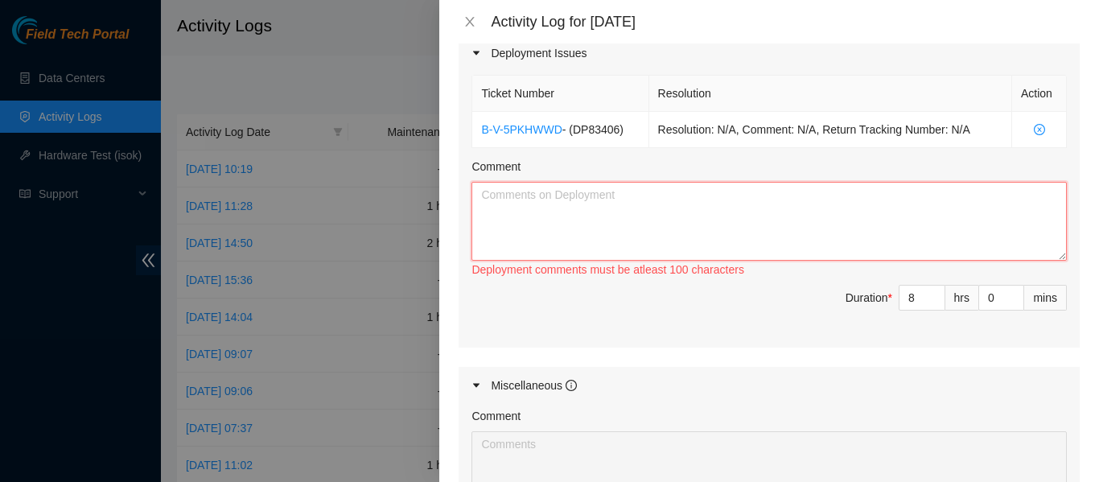
click at [638, 205] on textarea "Comment" at bounding box center [769, 221] width 595 height 79
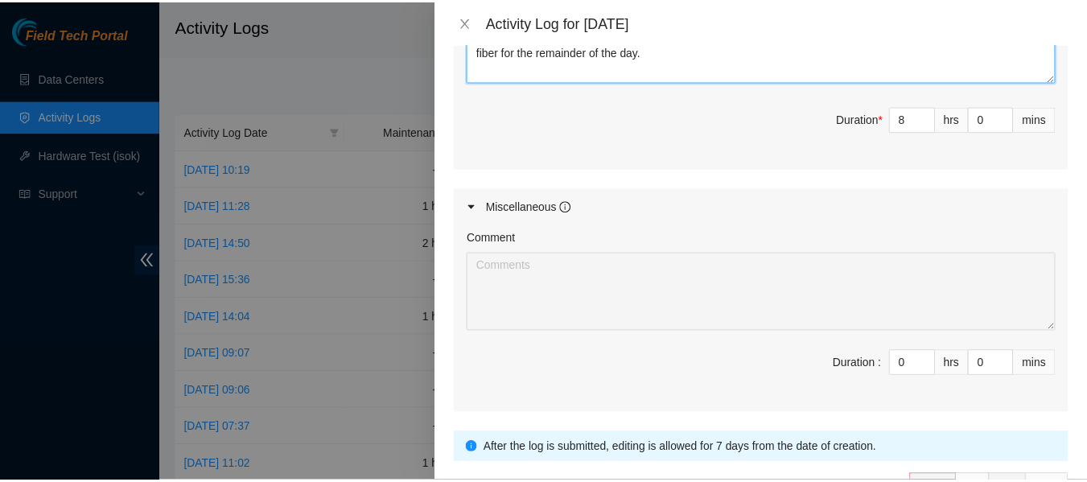
scroll to position [840, 0]
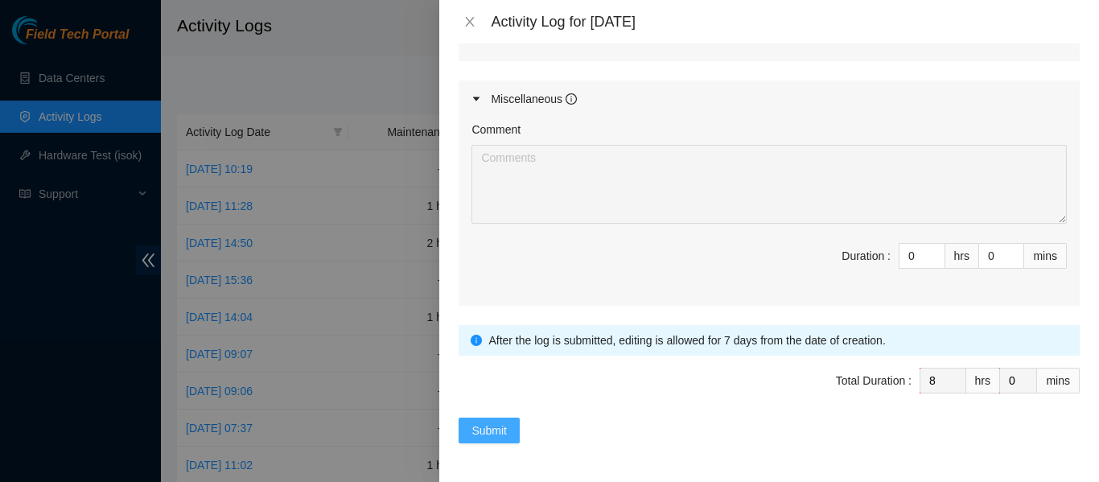
type textarea "We attached rails to routers, I finished the fiber bundles for this current DP,…"
click at [487, 435] on span "Submit" at bounding box center [489, 431] width 35 height 18
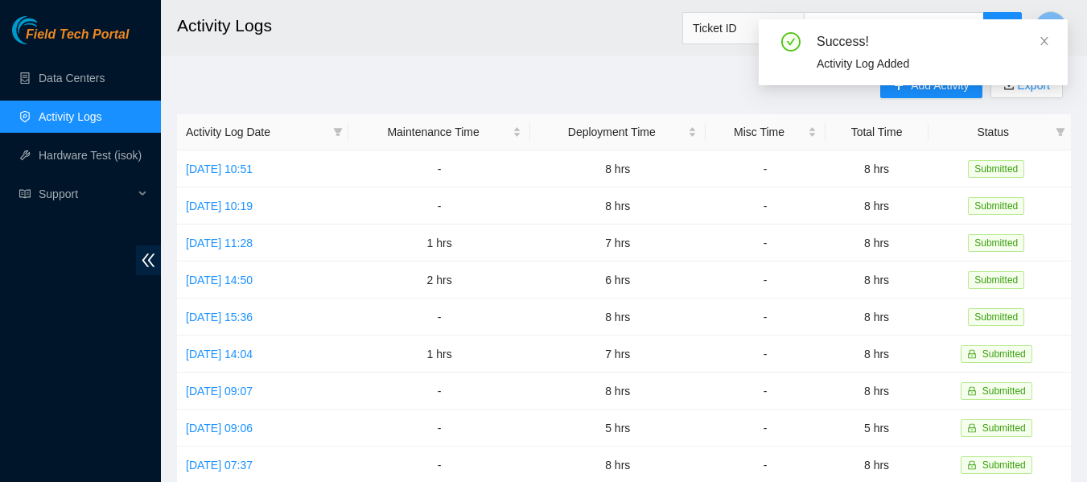
click at [1048, 39] on icon "close" at bounding box center [1044, 40] width 11 height 11
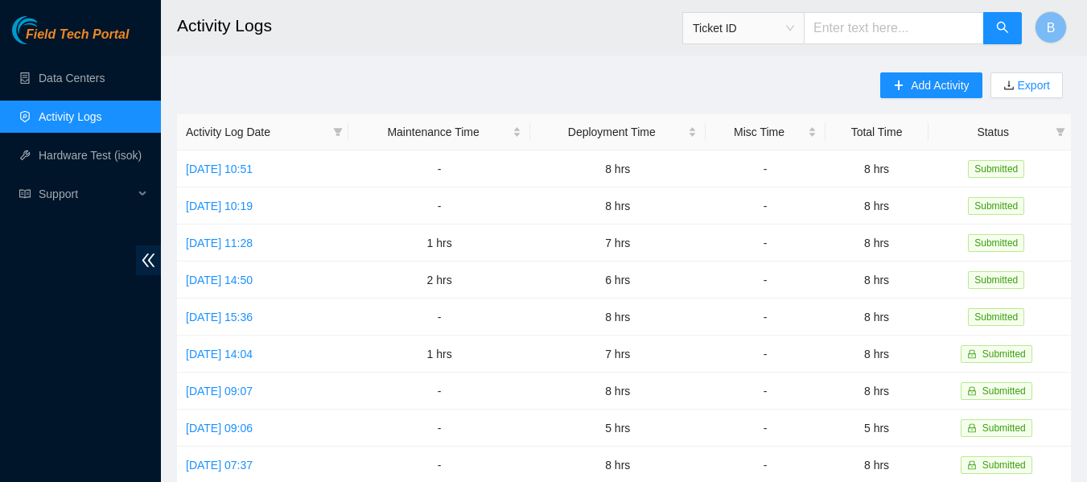
click at [572, 68] on main "Activity Logs Ticket ID B Add Activity Export Activity Log Date Maintenance Tim…" at bounding box center [624, 479] width 926 height 958
click at [550, 56] on main "Activity Logs Ticket ID B Add Activity Export Activity Log Date Maintenance Tim…" at bounding box center [624, 479] width 926 height 958
